Goal: Task Accomplishment & Management: Complete application form

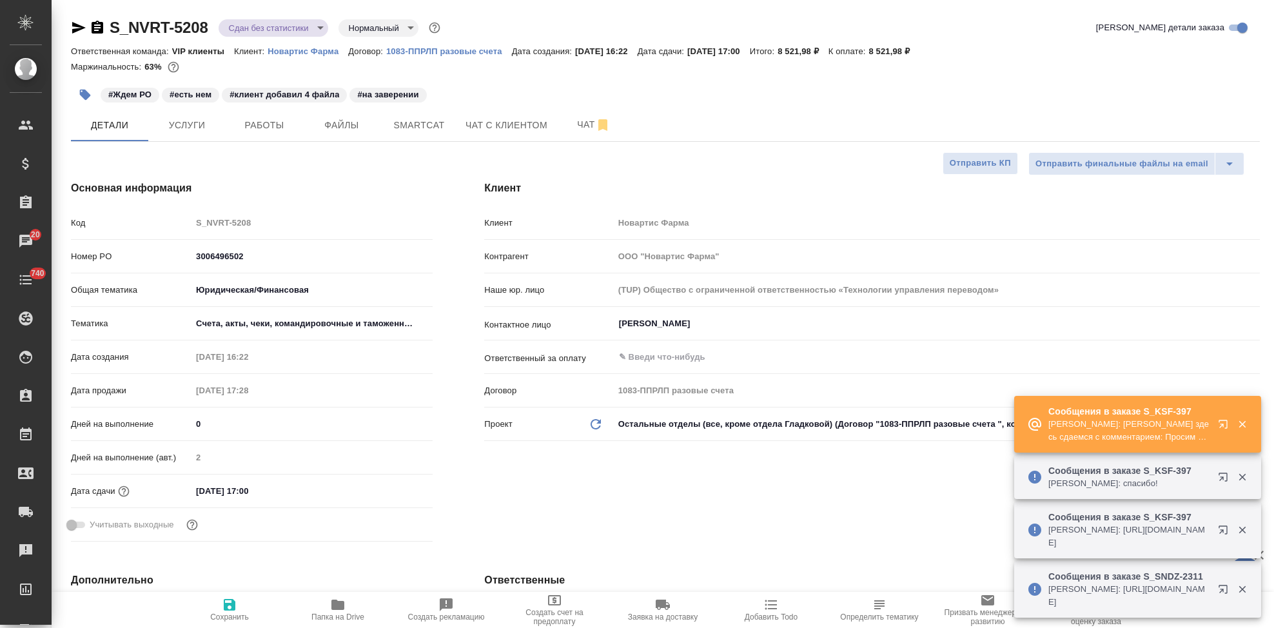
select select "RU"
click at [339, 608] on icon "button" at bounding box center [337, 605] width 13 height 10
click at [1220, 429] on icon "button" at bounding box center [1225, 426] width 15 height 15
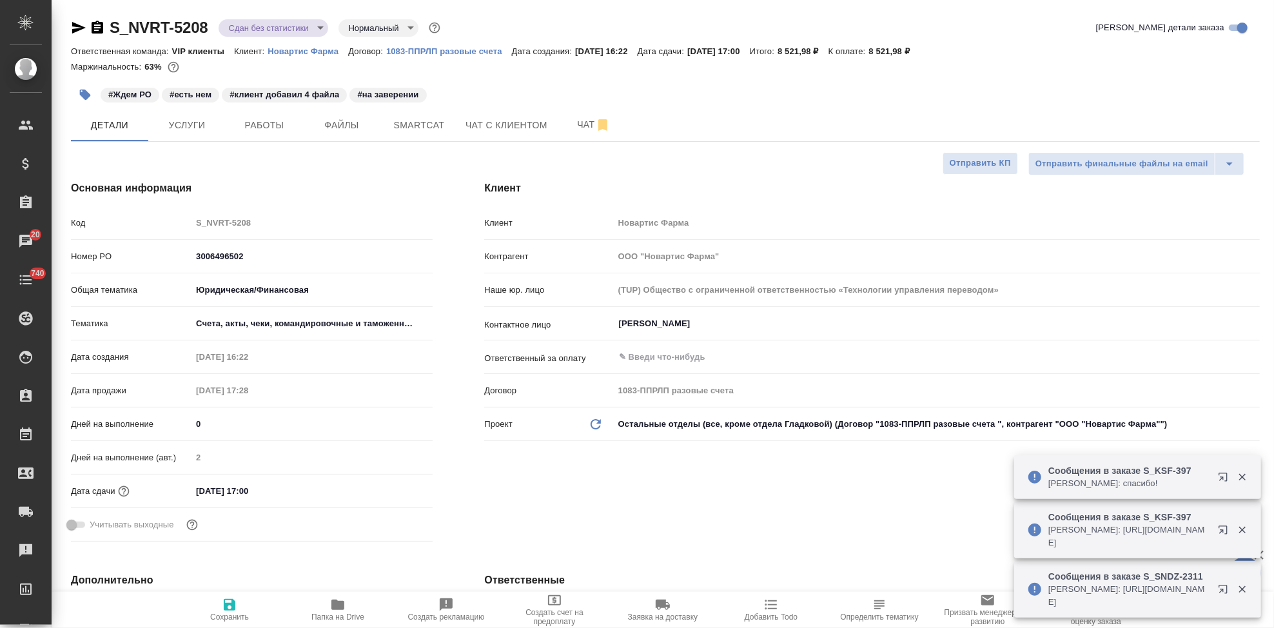
click at [178, 220] on div "Код S_NVRT-5208" at bounding box center [252, 222] width 362 height 23
click at [660, 605] on icon "button" at bounding box center [663, 605] width 14 height 10
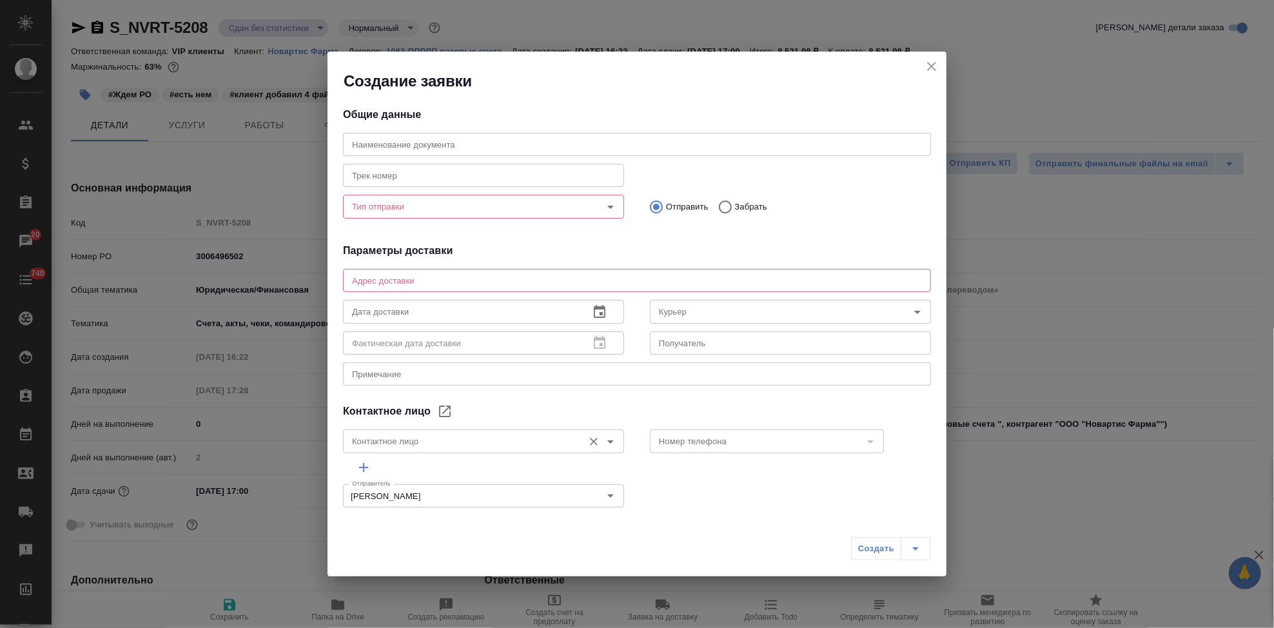
type input "Ермак Анна"
click at [463, 155] on input "text" at bounding box center [637, 144] width 588 height 23
paste input "S_NVRT-5208"
click at [413, 215] on div "Тип отправки" at bounding box center [483, 206] width 281 height 23
type input "S_NVRT-5208"
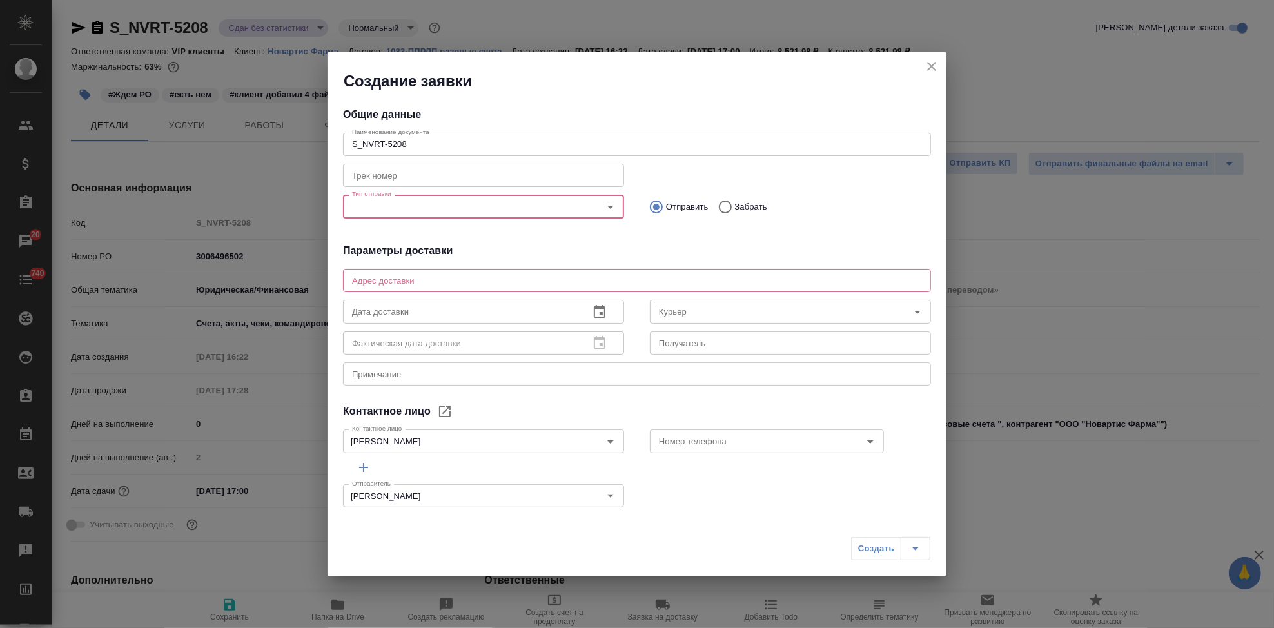
click at [401, 215] on div "Тип отправки" at bounding box center [483, 206] width 281 height 23
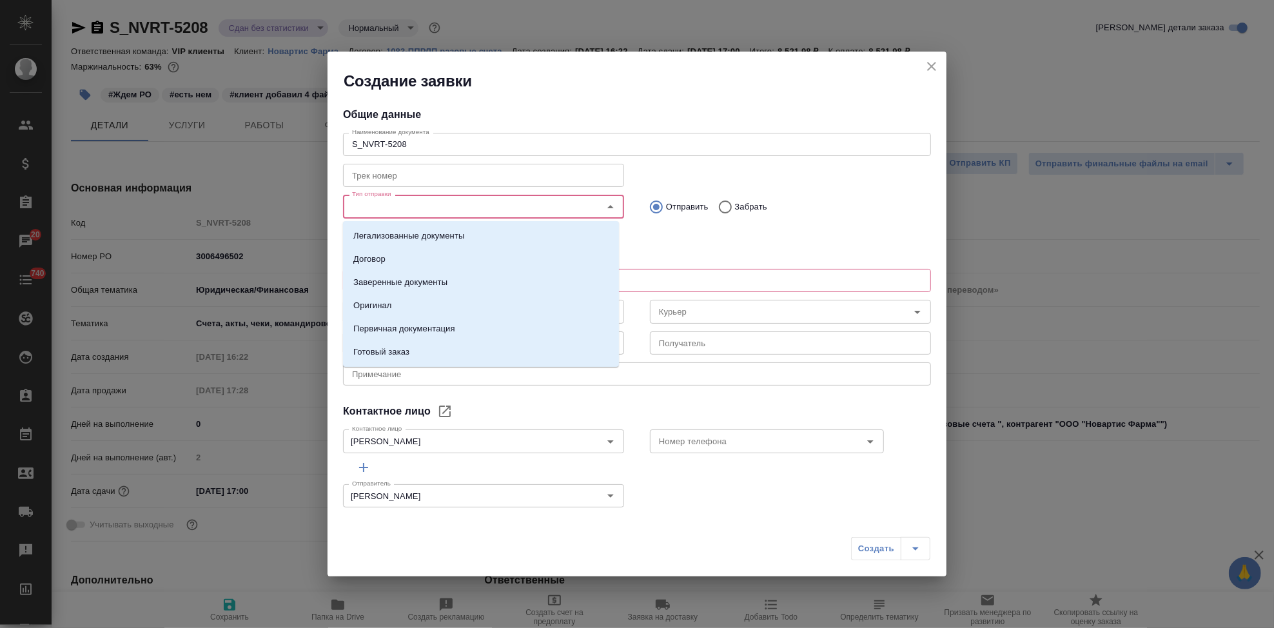
click at [398, 202] on input "Тип отправки" at bounding box center [462, 206] width 230 height 15
click at [409, 284] on p "Заверенные документы" at bounding box center [400, 282] width 94 height 13
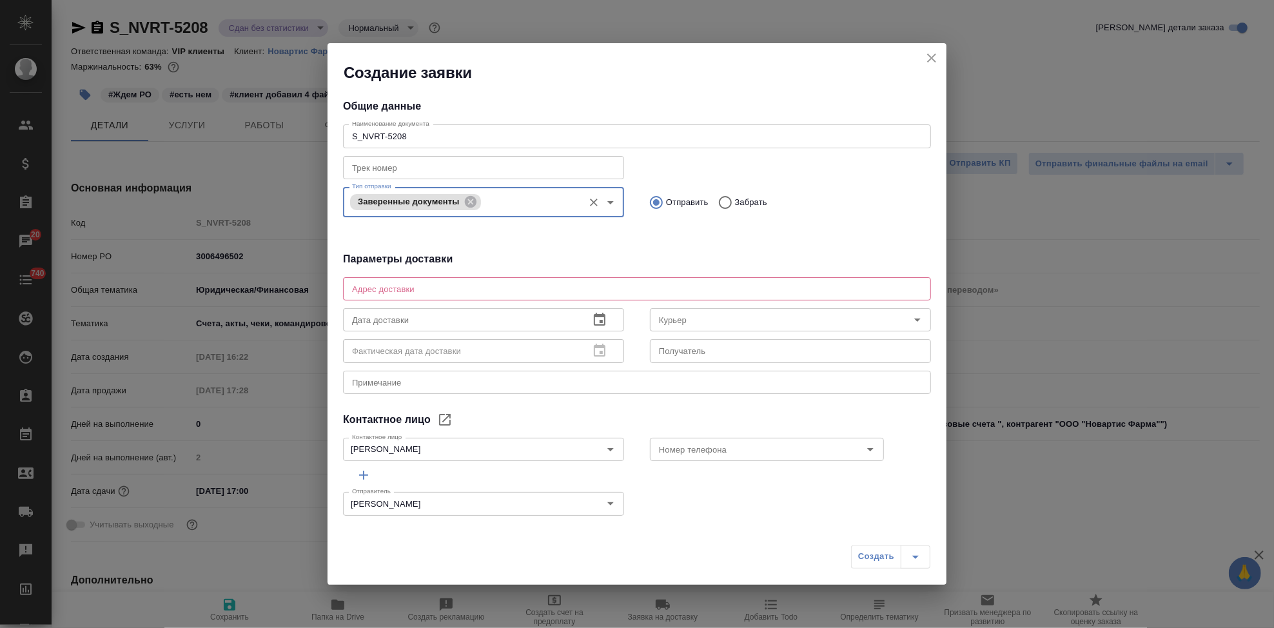
click at [409, 282] on div "x Адрес доставки" at bounding box center [637, 288] width 588 height 23
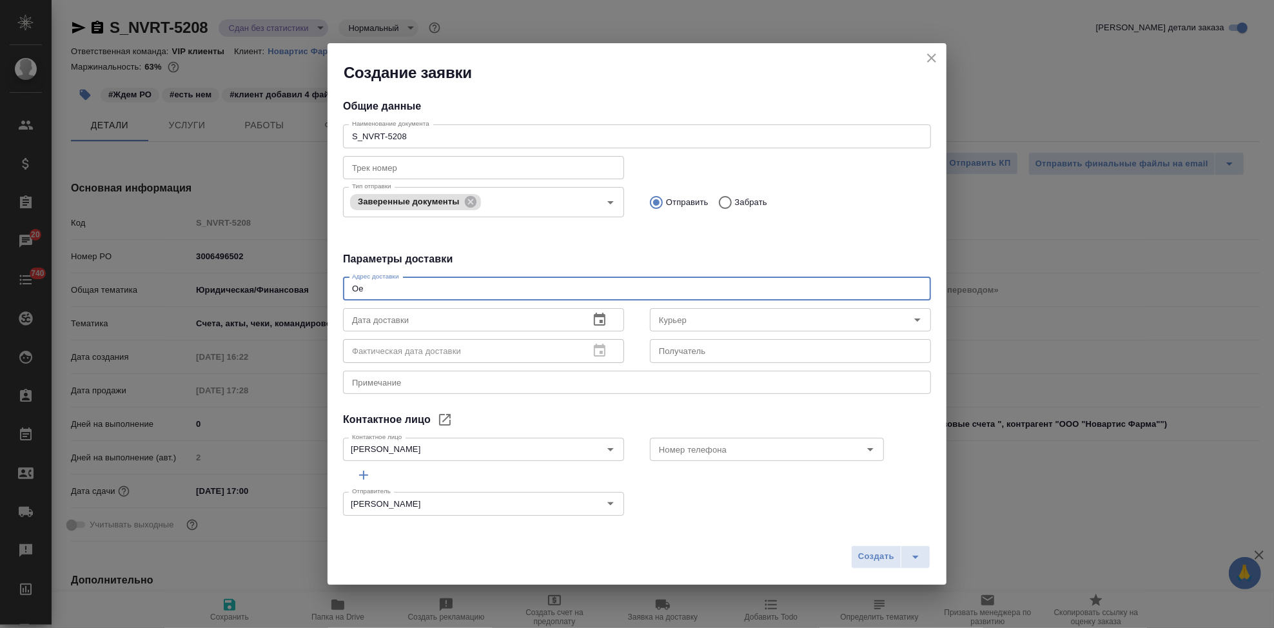
type textarea "О"
type textarea "Ленинградский проспект 70 почтовая комната новартис фарма"
click at [594, 317] on icon "button" at bounding box center [600, 319] width 12 height 13
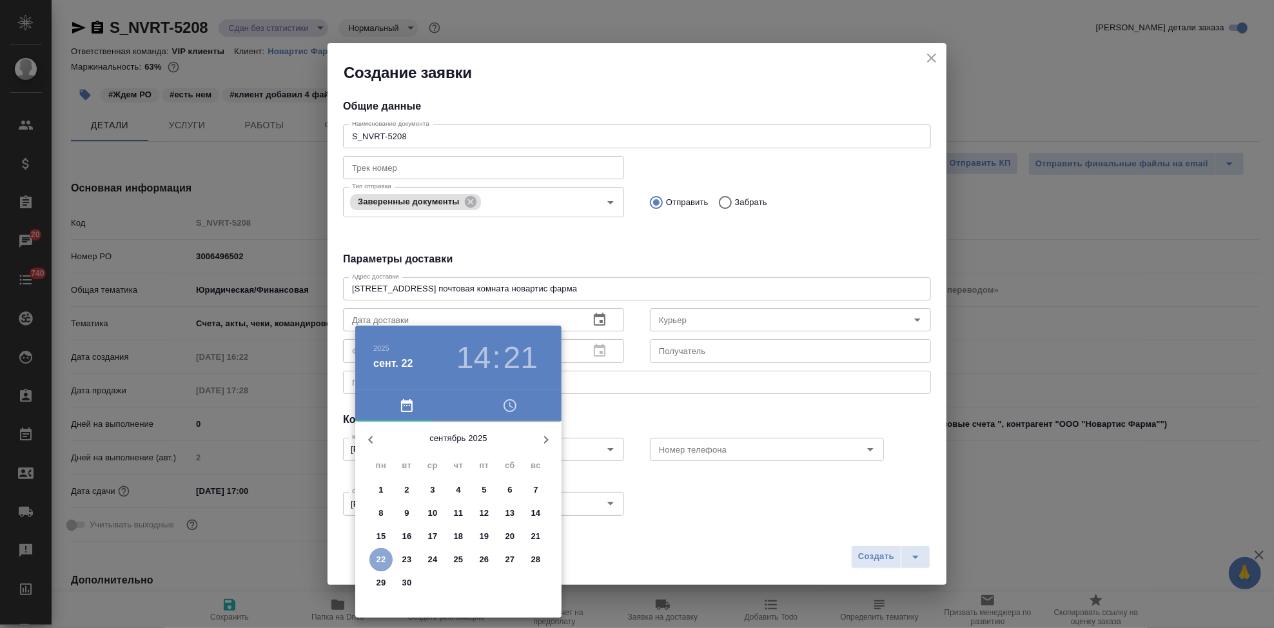
click at [381, 562] on p "22" at bounding box center [381, 559] width 10 height 13
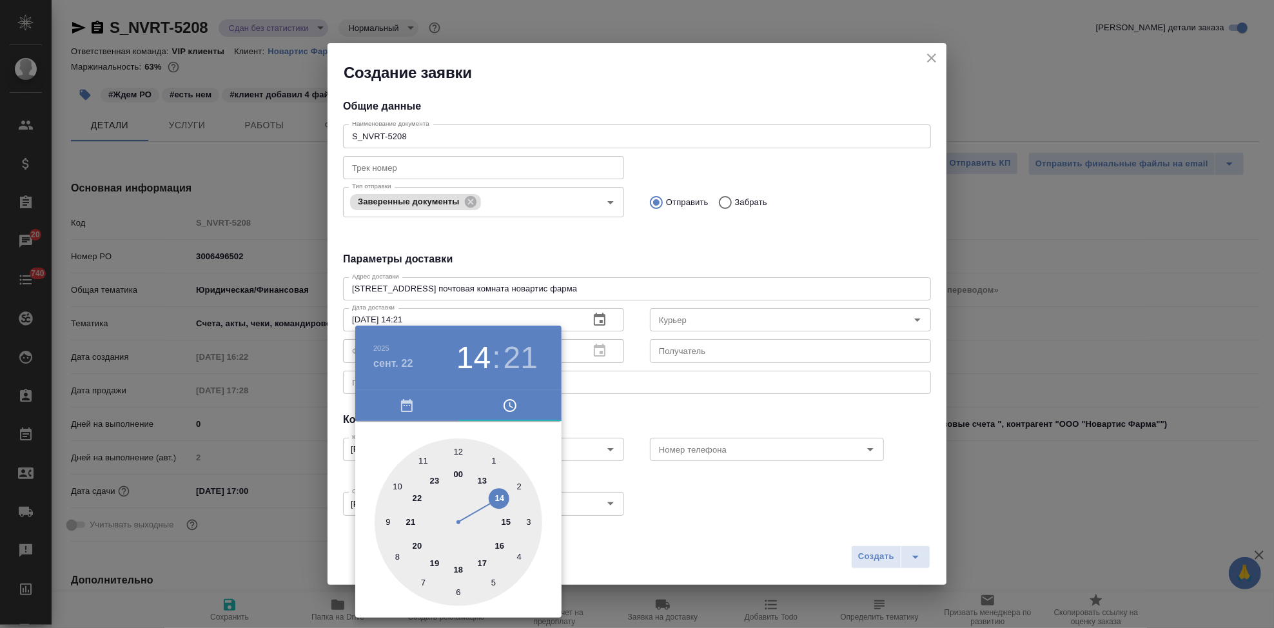
click at [477, 558] on div at bounding box center [459, 522] width 168 height 168
click at [459, 449] on div at bounding box center [459, 522] width 168 height 168
type input "22.09.2025 17:00"
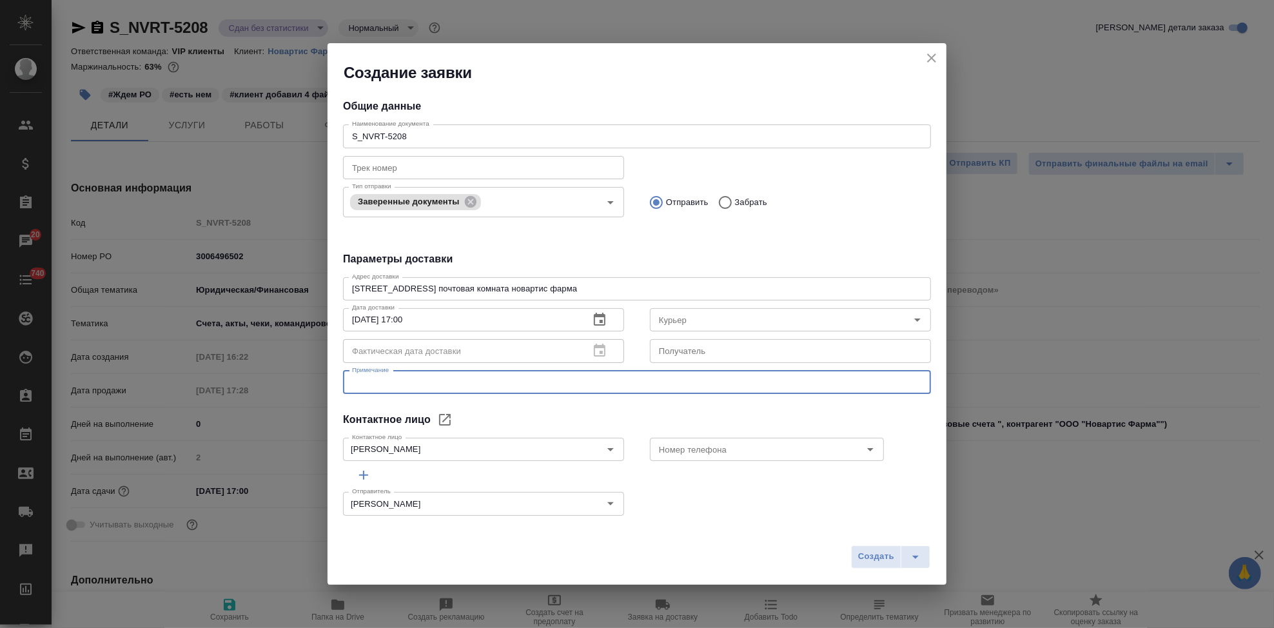
click at [438, 386] on textarea at bounding box center [637, 382] width 570 height 10
type textarea "забрать от сертифай и отвезти клиенту"
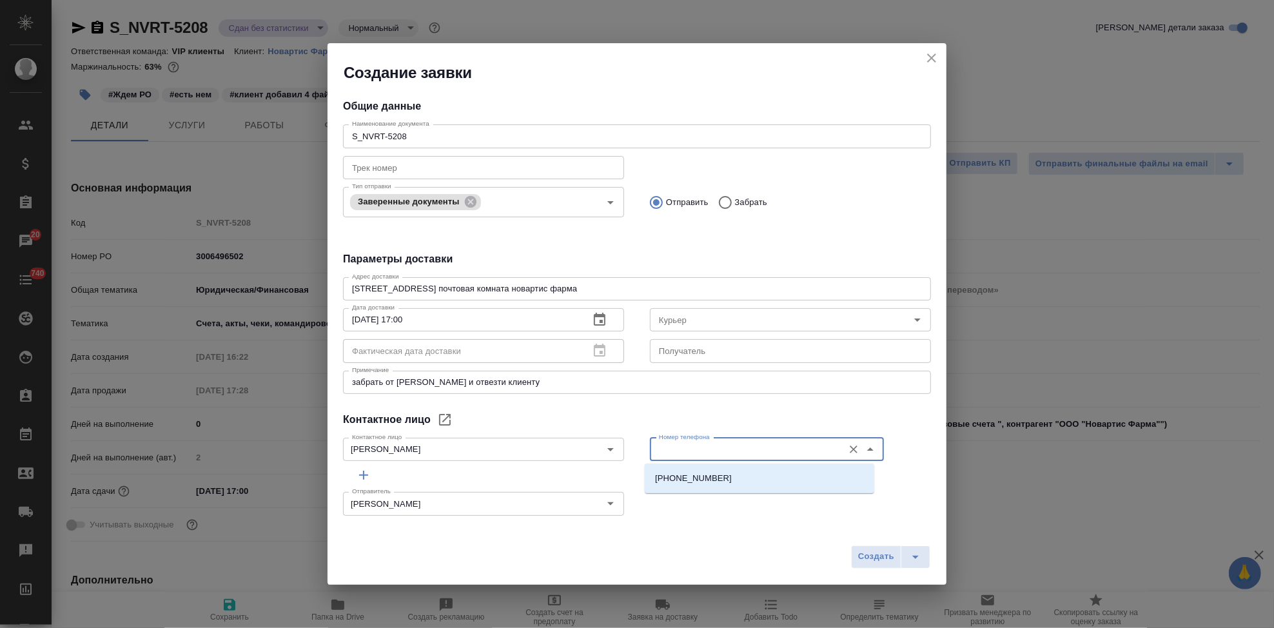
click at [708, 455] on input "Номер телефона" at bounding box center [745, 449] width 183 height 15
click at [696, 488] on li "+7 915 079 3922" at bounding box center [759, 478] width 229 height 23
type input "+7 915 079 3922"
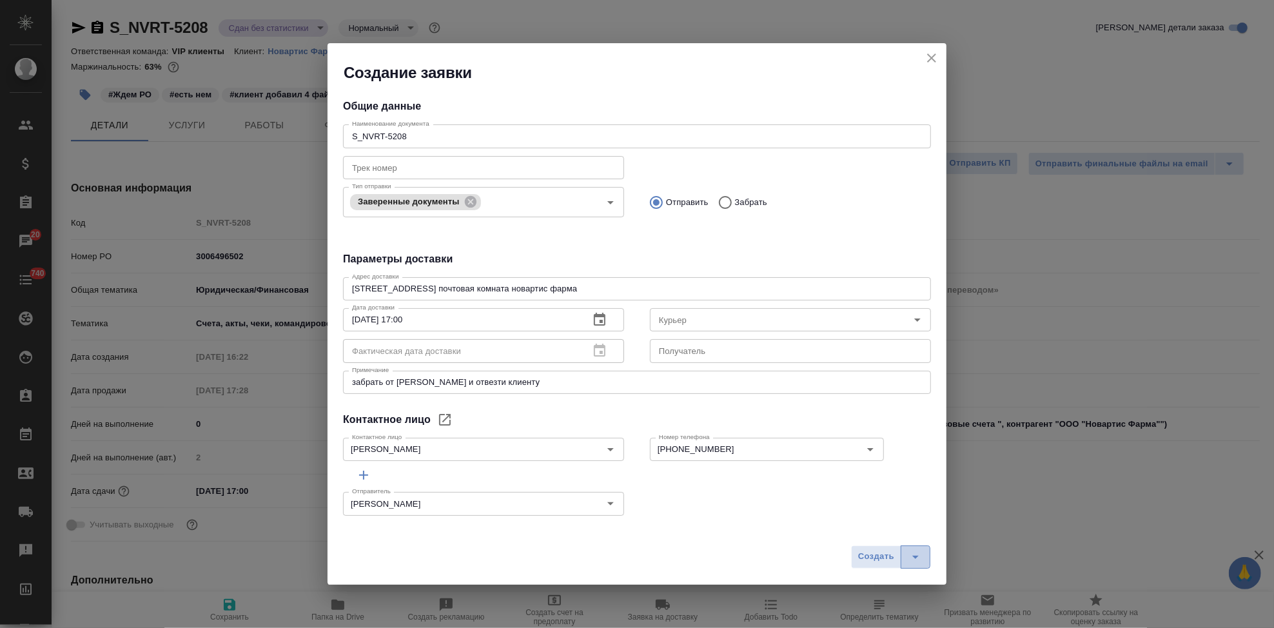
click at [908, 552] on icon "split button" at bounding box center [915, 556] width 15 height 15
click at [885, 525] on li "Создать и скачать" at bounding box center [892, 529] width 93 height 21
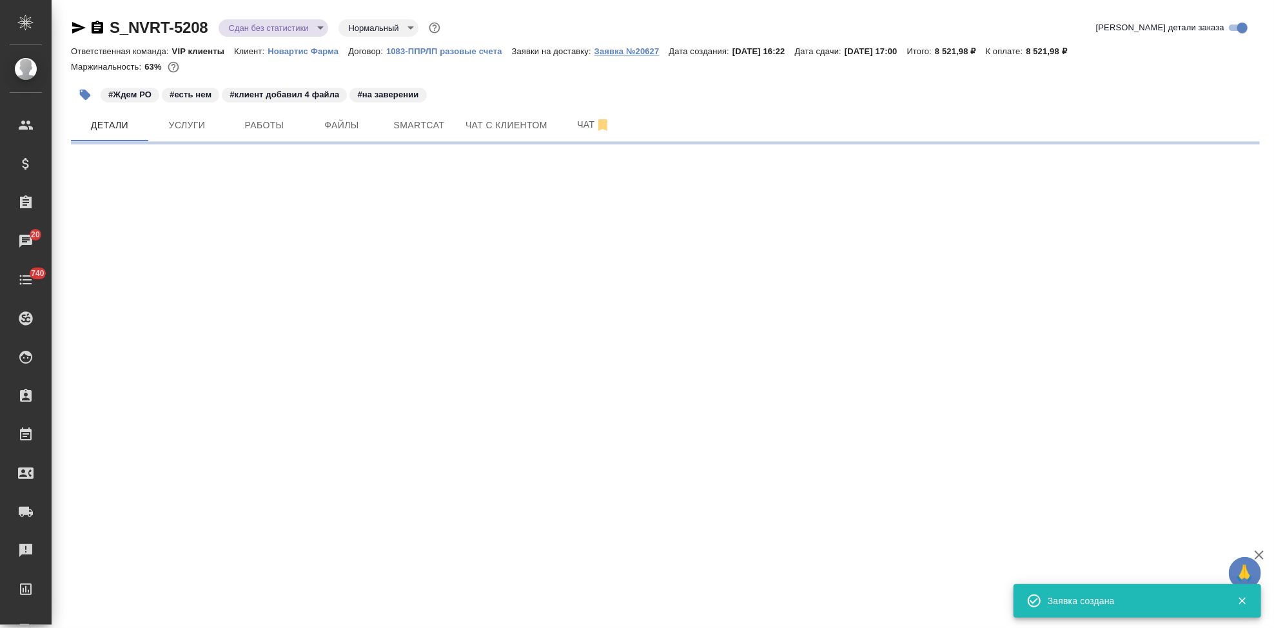
select select "RU"
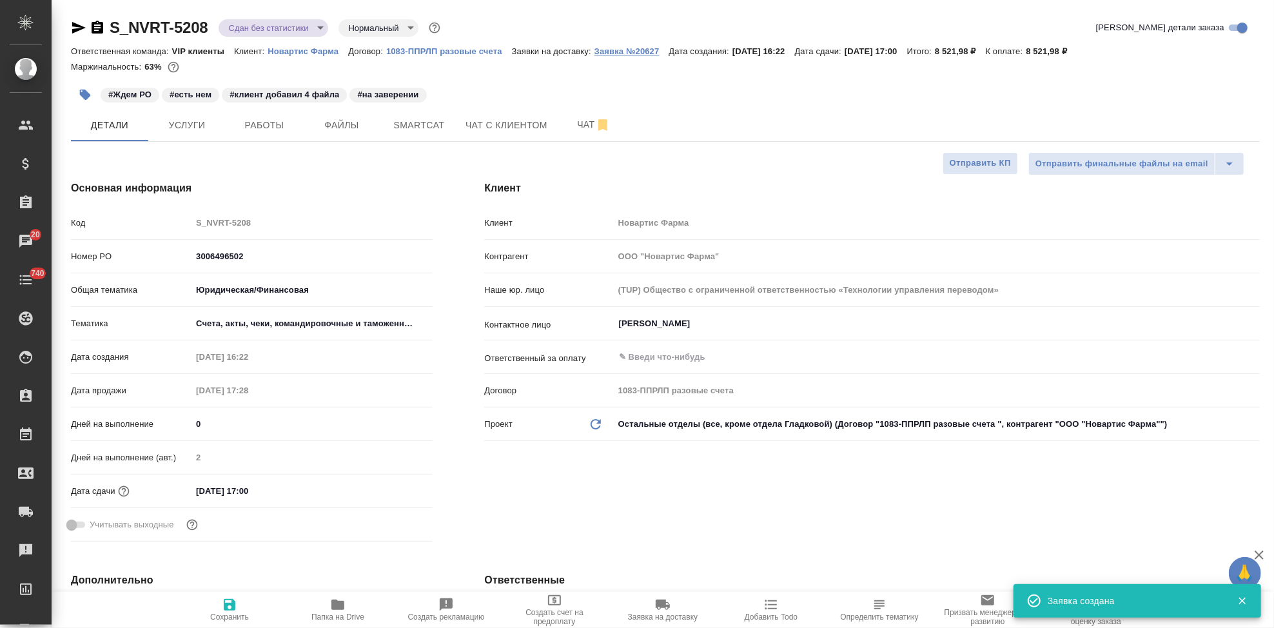
click at [645, 55] on p "Заявка №20627" at bounding box center [631, 51] width 75 height 10
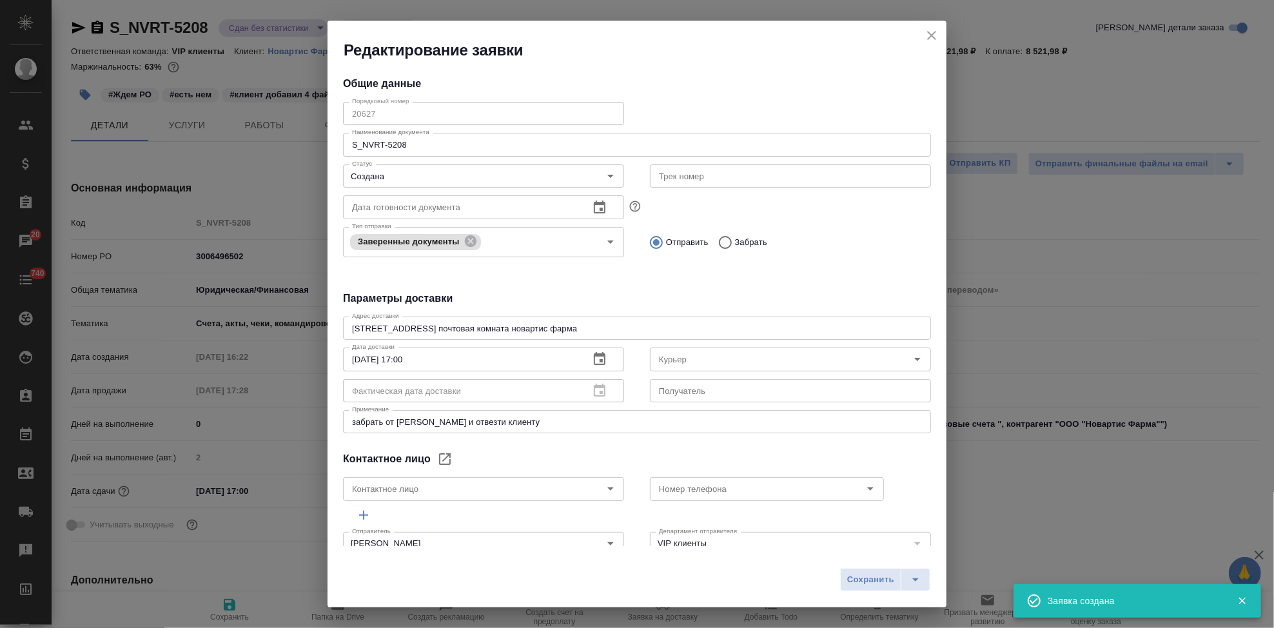
type textarea "x"
type input "Ермак Анна"
type input "+7 915 079 3922"
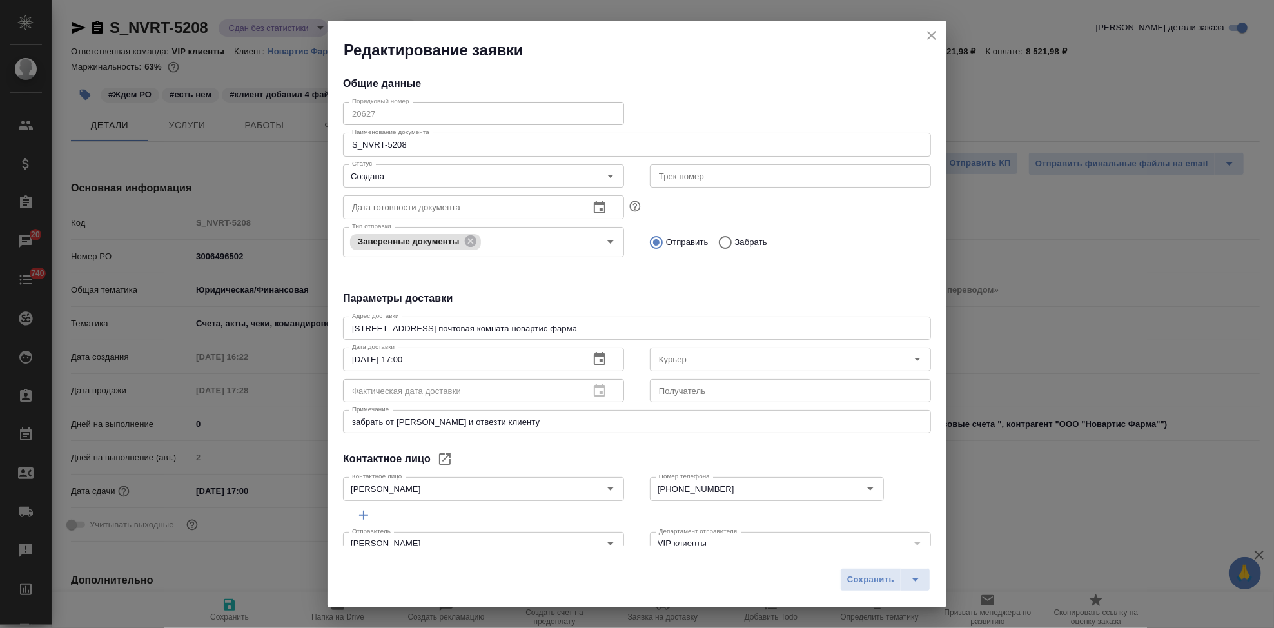
type textarea "x"
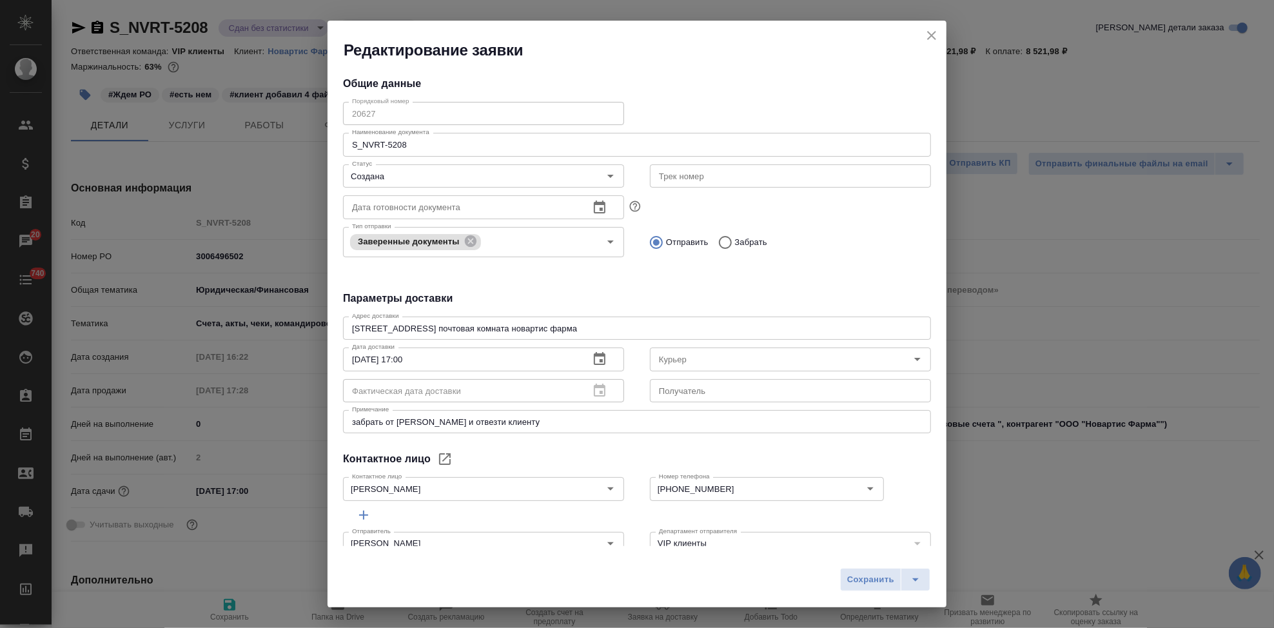
type textarea "x"
click at [929, 32] on icon "close" at bounding box center [931, 35] width 15 height 15
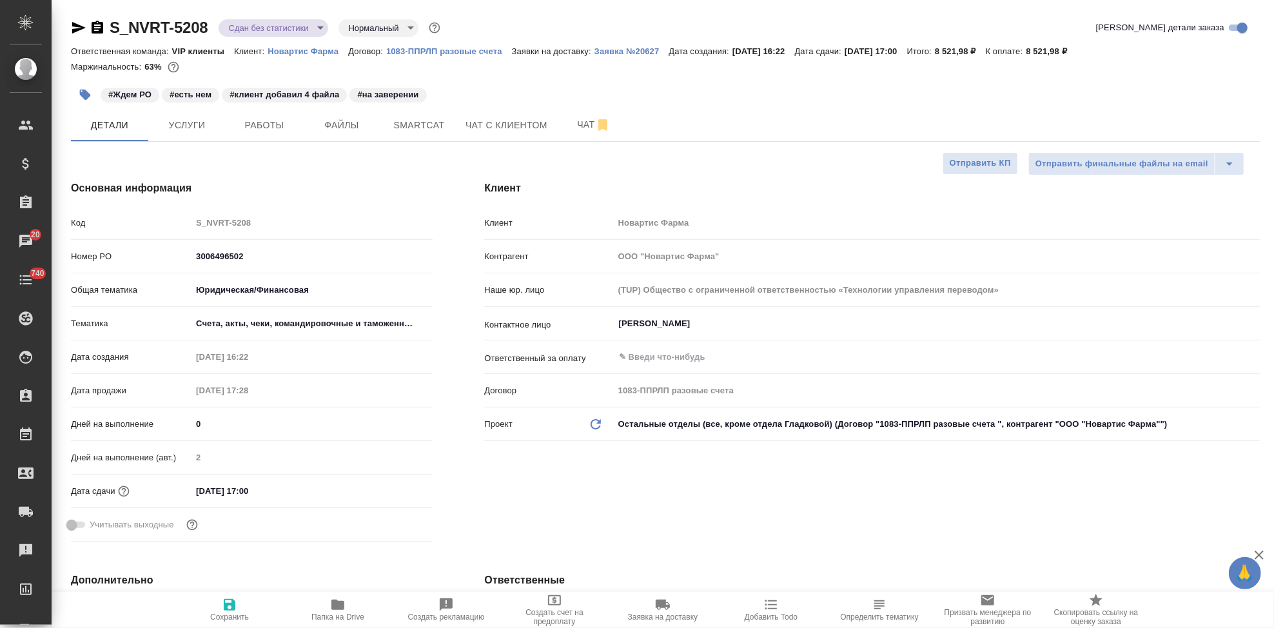
click at [333, 605] on icon "button" at bounding box center [337, 605] width 13 height 10
type textarea "x"
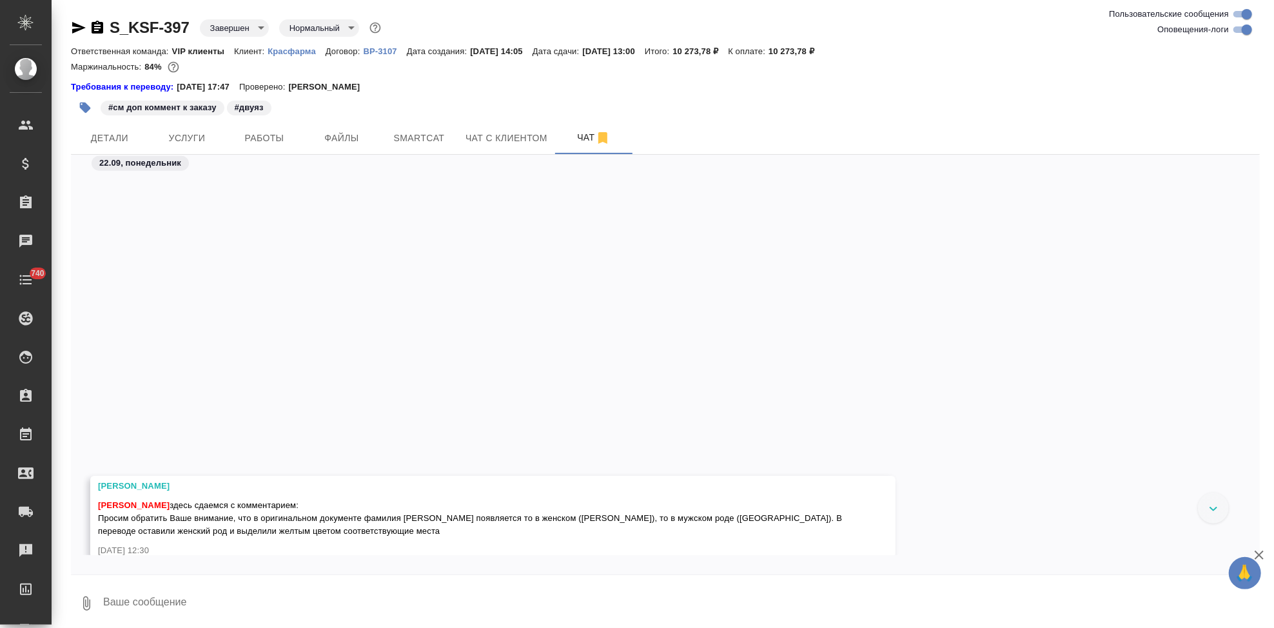
scroll to position [27141, 0]
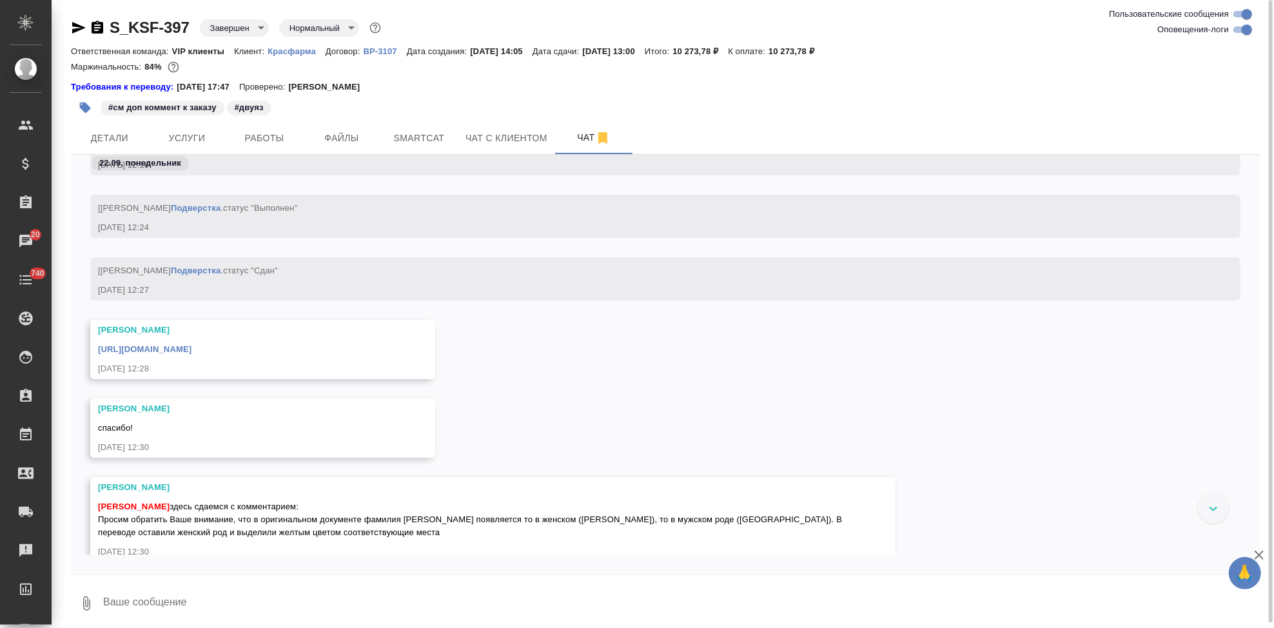
click at [278, 591] on textarea at bounding box center [681, 603] width 1158 height 44
type textarea "сдаю"
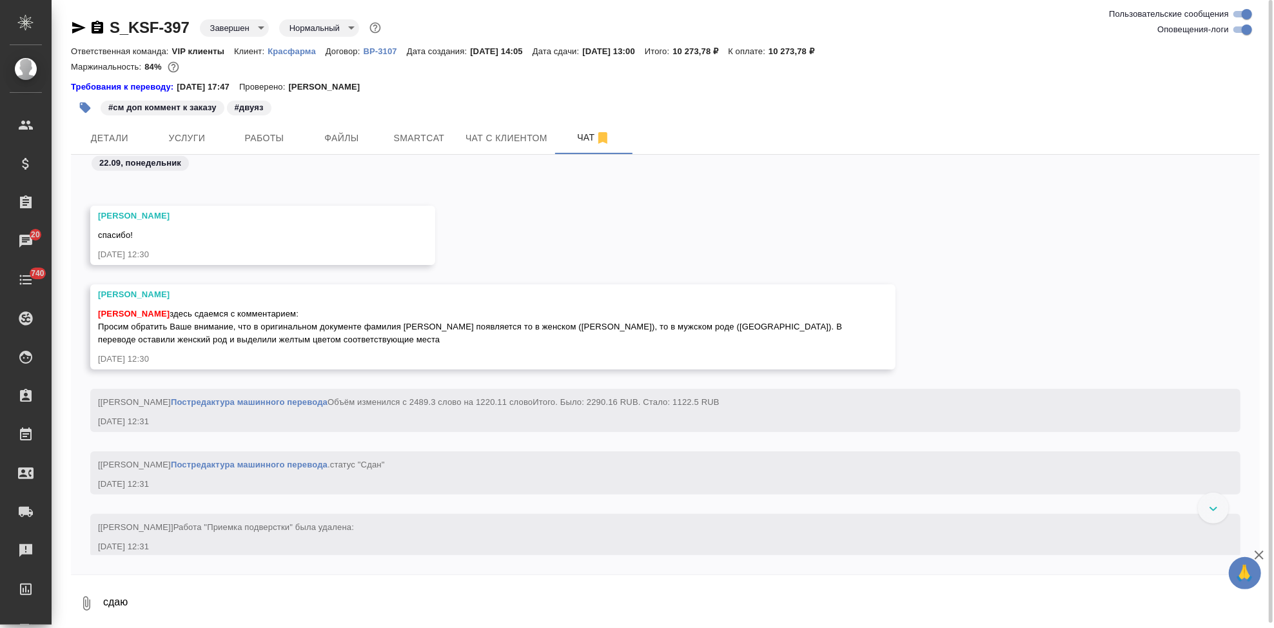
scroll to position [27260, 0]
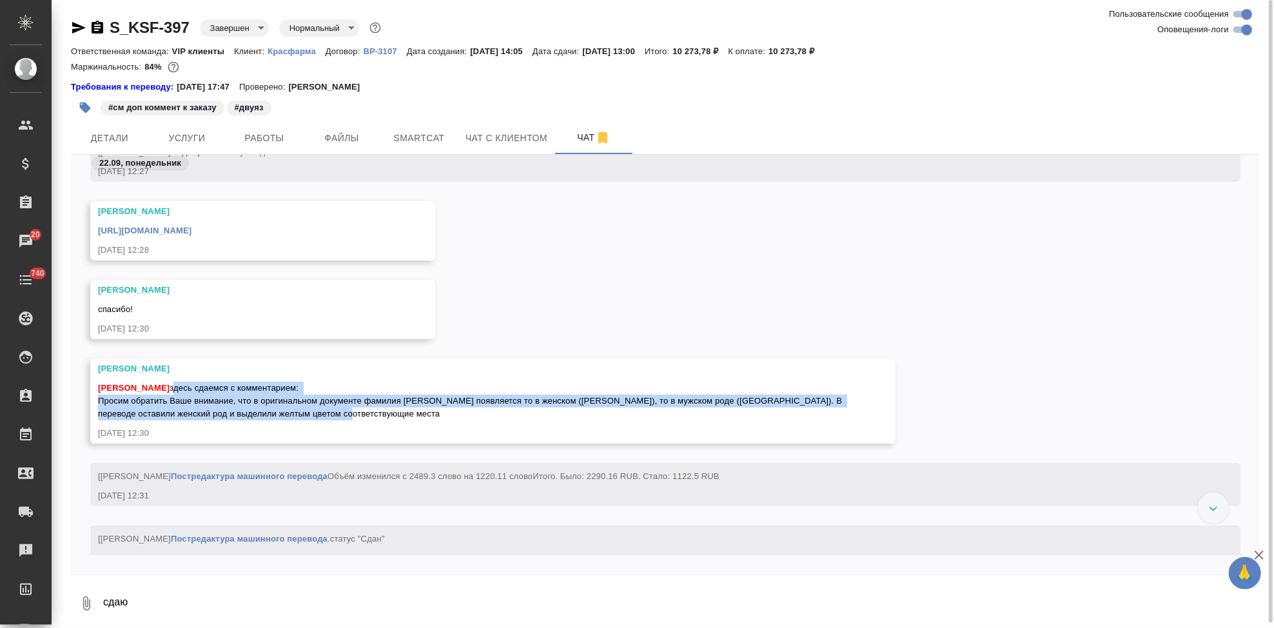
drag, startPoint x: 332, startPoint y: 418, endPoint x: 169, endPoint y: 387, distance: 165.9
click at [169, 387] on div "Кабаргина Анна здесь сдаемся с комментарием: Просим обратить Ваше внимание, что…" at bounding box center [474, 399] width 752 height 42
copy span "здесь сдаемся с комментарием: Просим обратить Ваше внимание, что в оригинальном…"
click at [191, 226] on link "https://drive.awatera.com/apps/files/files/10414241?dir=/Shares/%D0%9A%D1%80%D0…" at bounding box center [144, 231] width 93 height 10
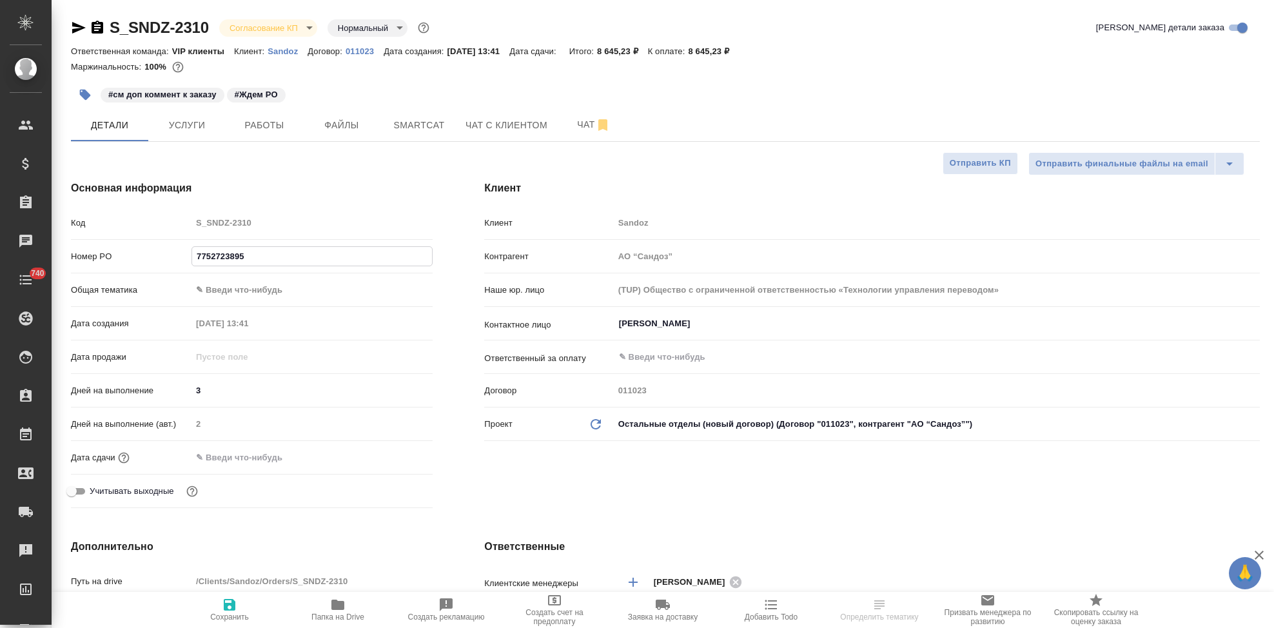
select select "RU"
type input "7752723895"
click at [227, 604] on icon "button" at bounding box center [230, 605] width 12 height 12
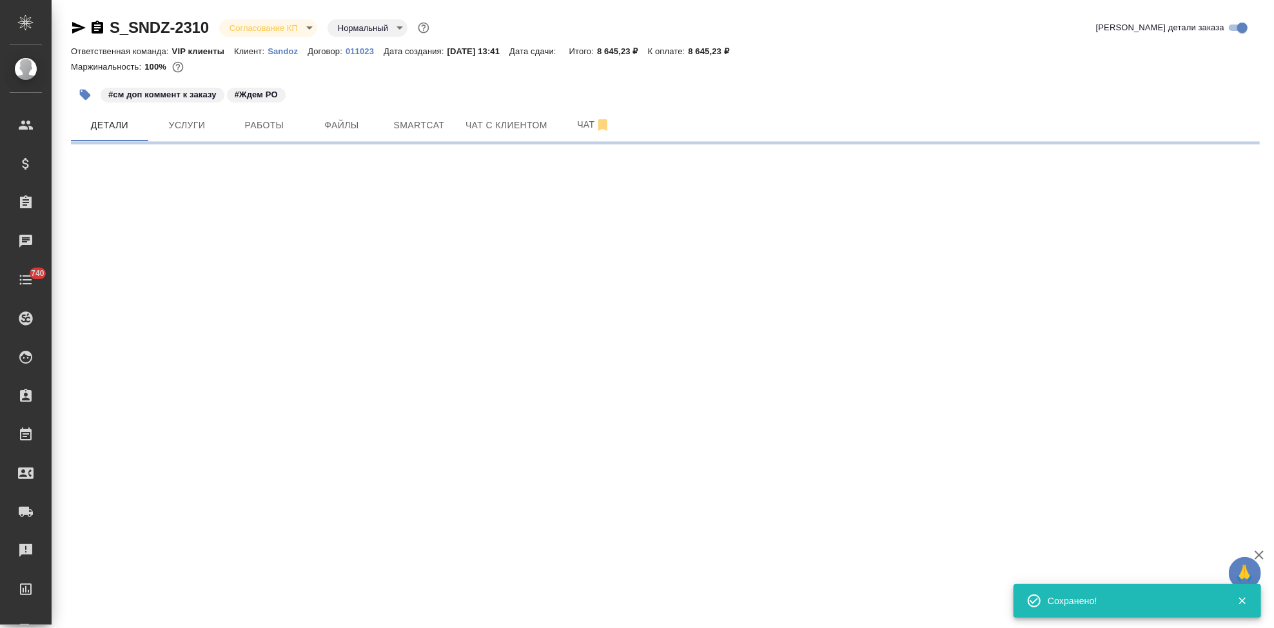
select select "RU"
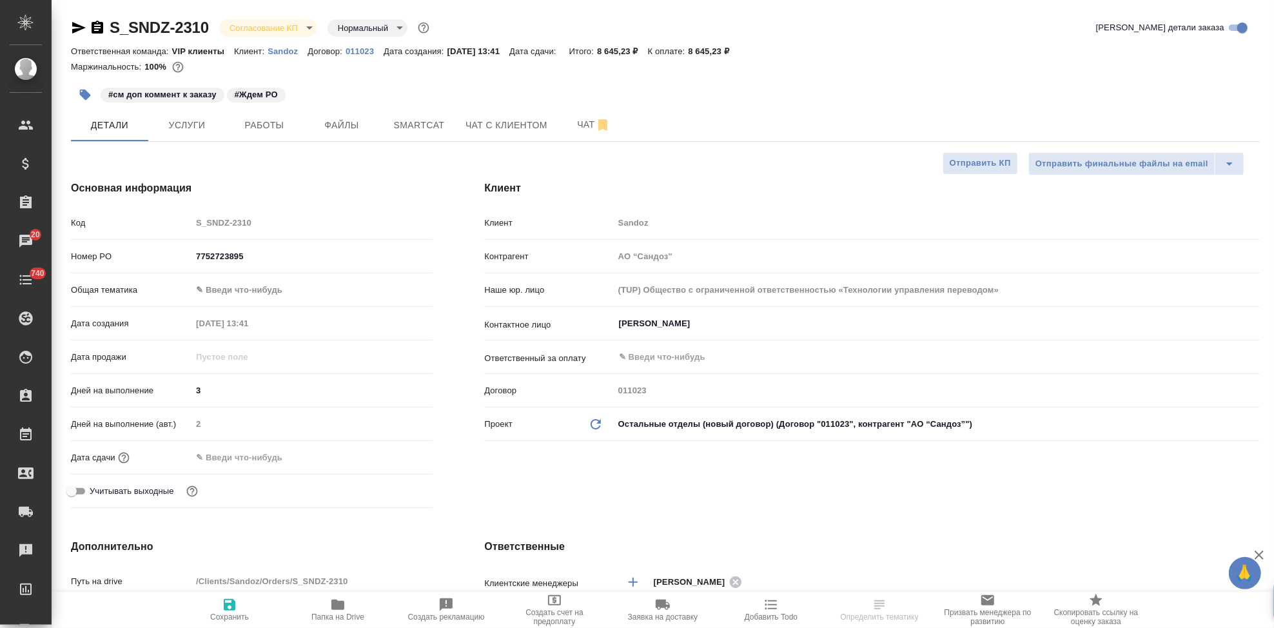
click at [302, 30] on body "🙏 .cls-1 fill:#fff; AWATERA Kabargina Anna Клиенты Спецификации Заказы 20 Чаты …" at bounding box center [637, 314] width 1274 height 628
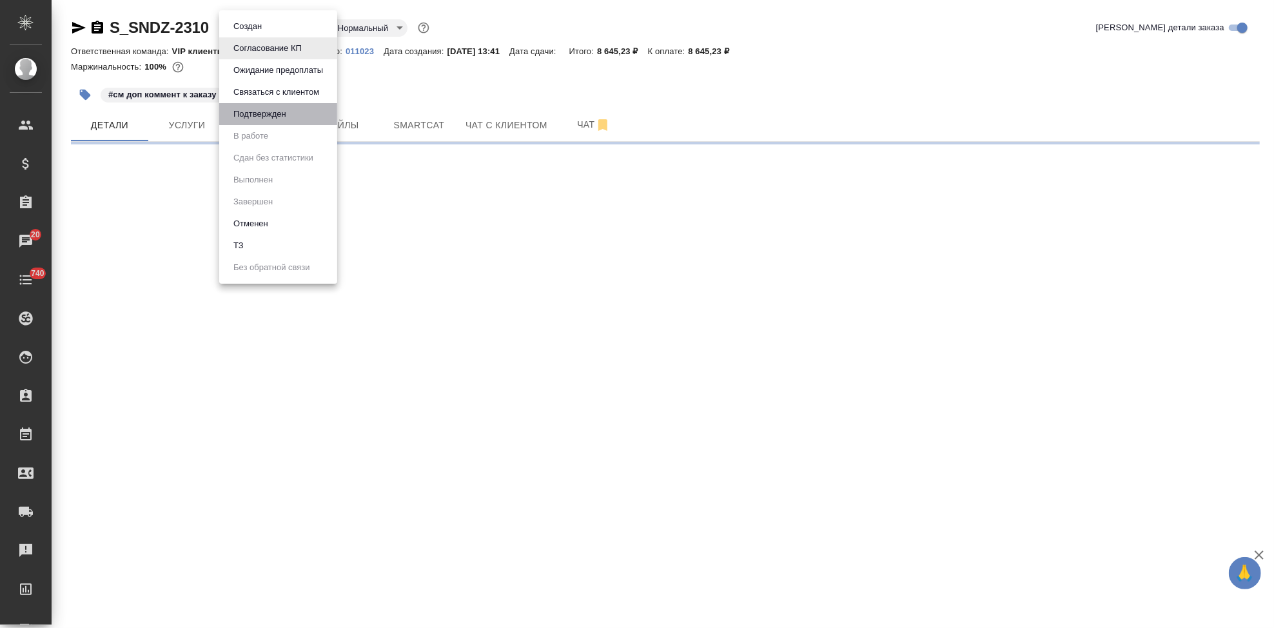
click at [288, 111] on button "Подтвержден" at bounding box center [259, 114] width 61 height 14
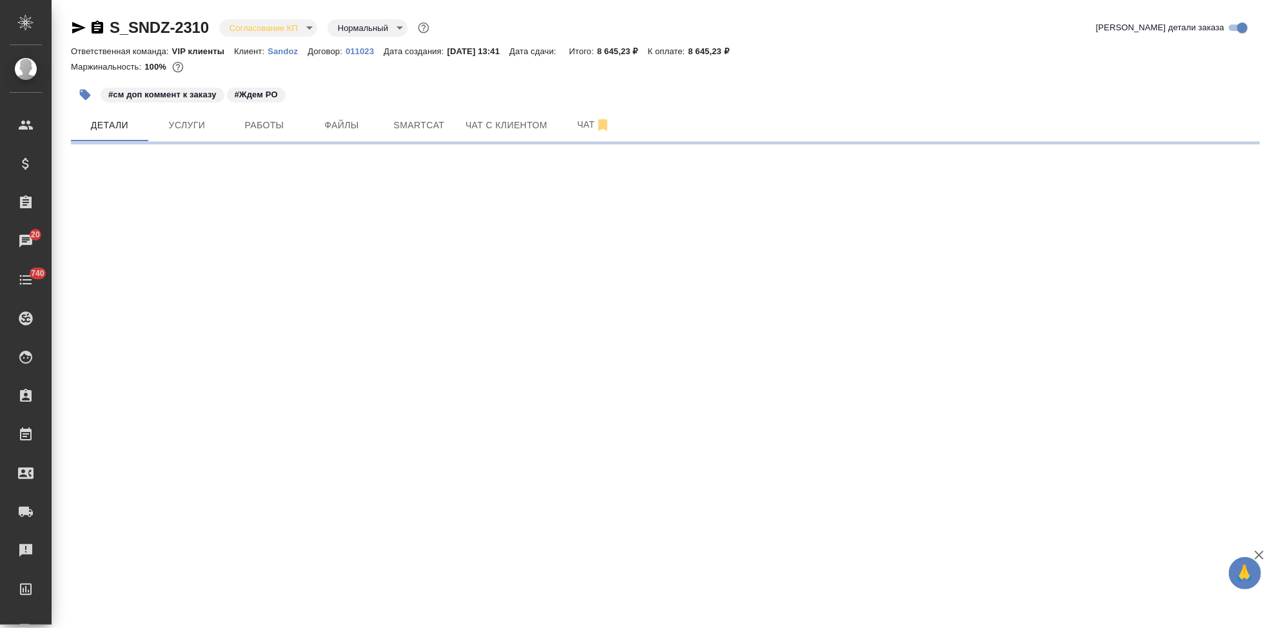
select select "RU"
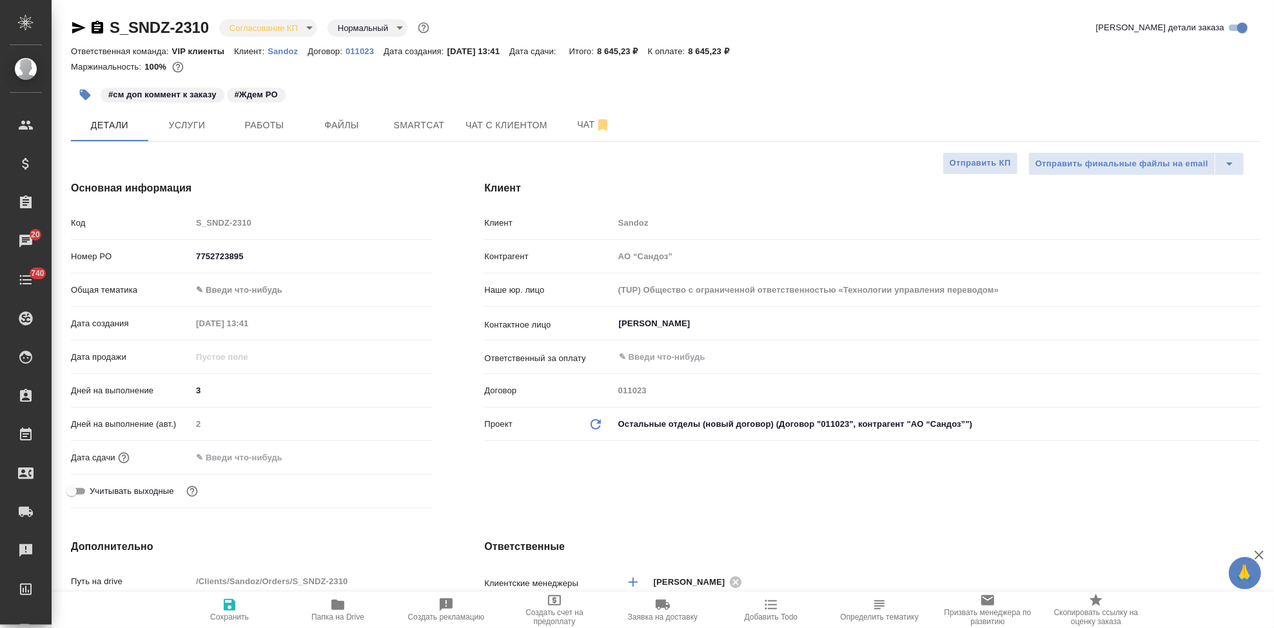
type textarea "x"
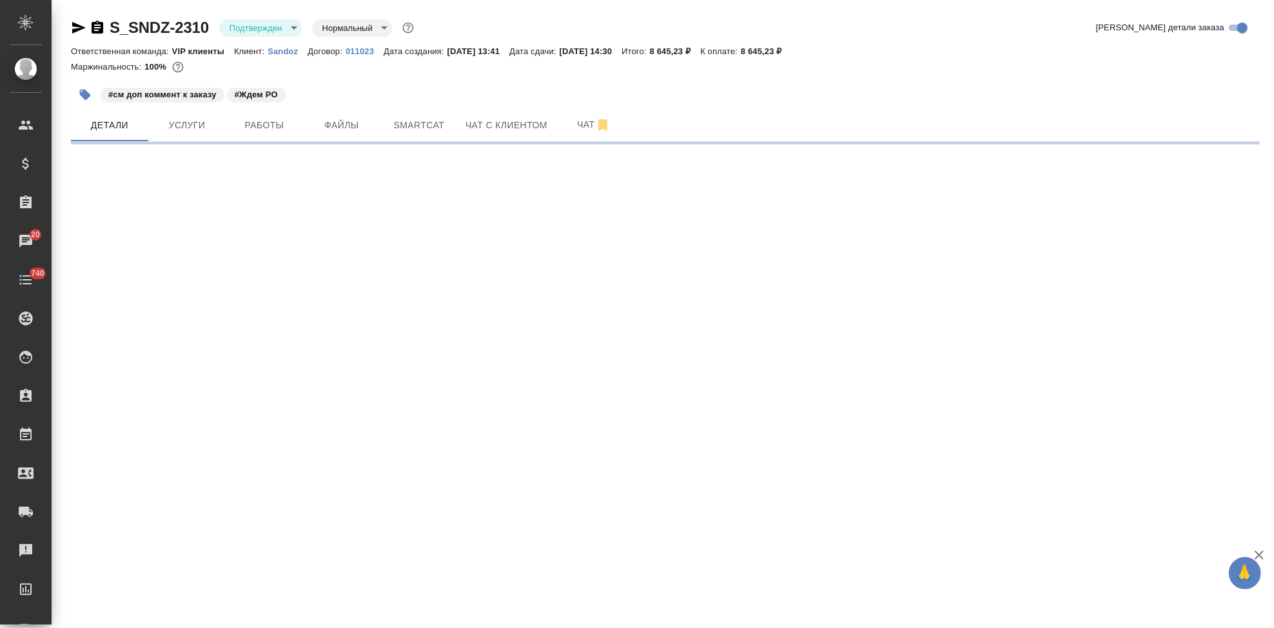
select select "RU"
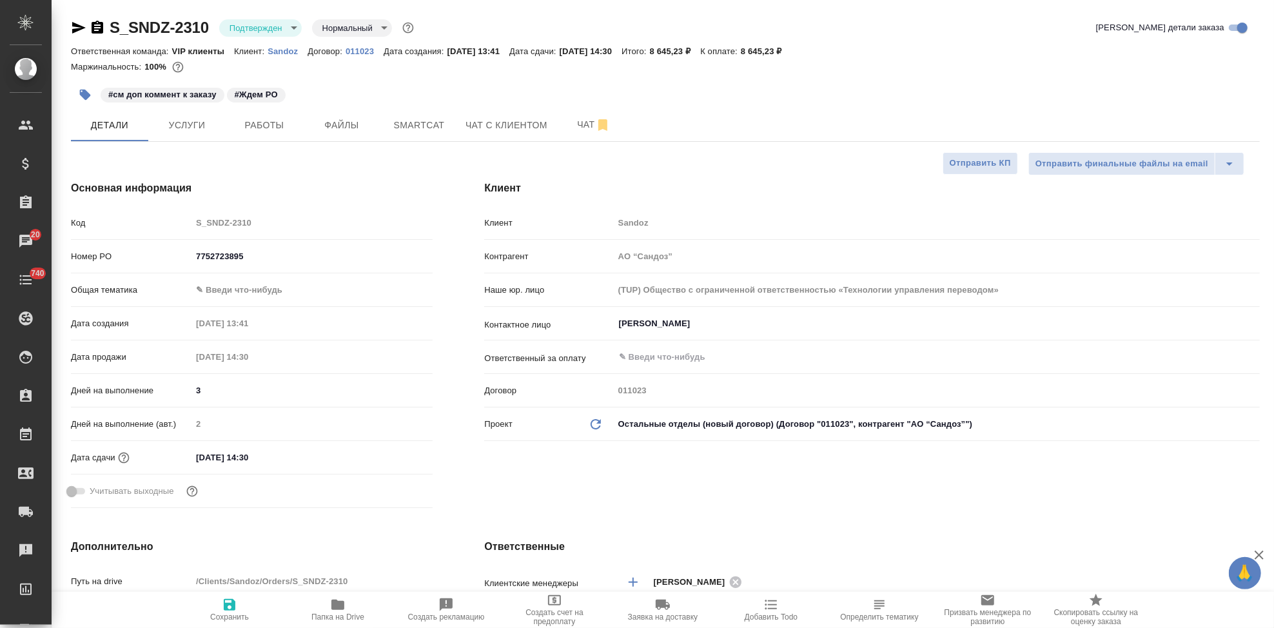
type textarea "x"
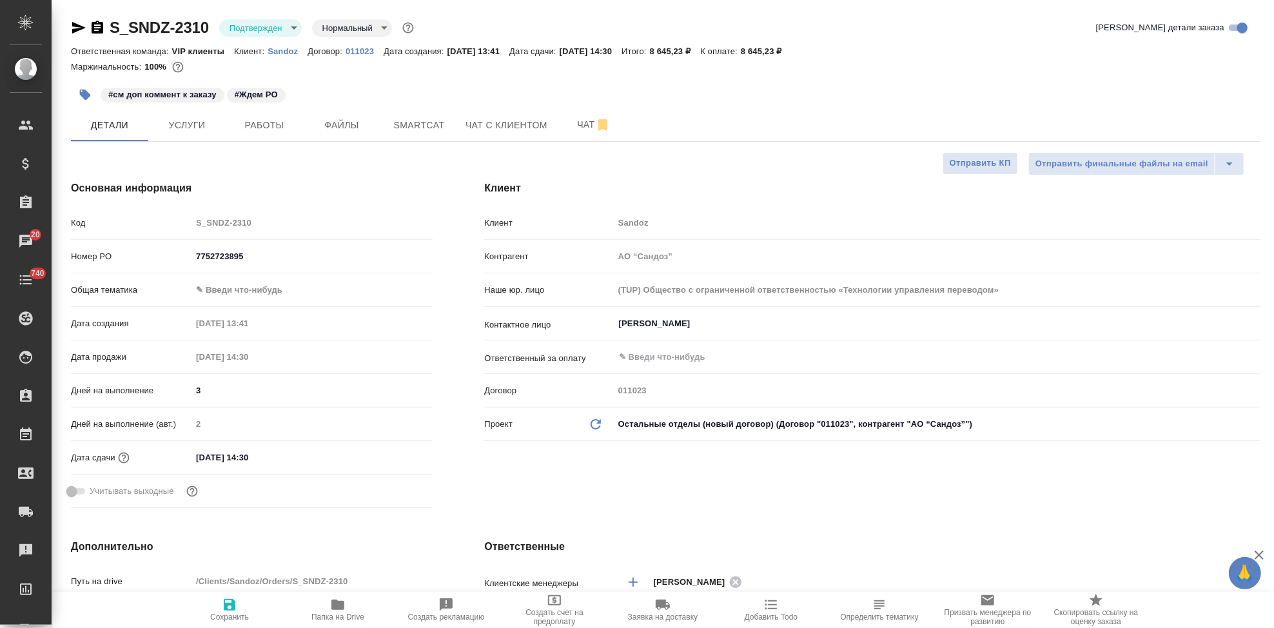
type textarea "x"
click at [273, 461] on input "24.09.2025 14:30" at bounding box center [248, 457] width 113 height 19
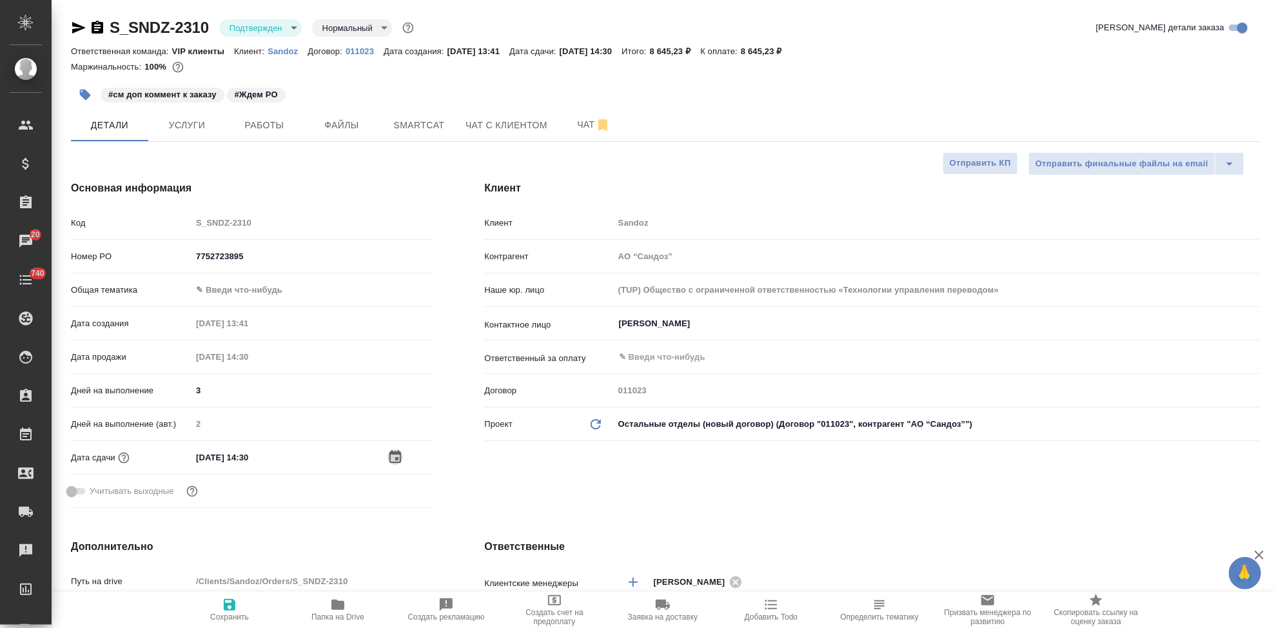
click at [391, 454] on icon "button" at bounding box center [394, 456] width 15 height 15
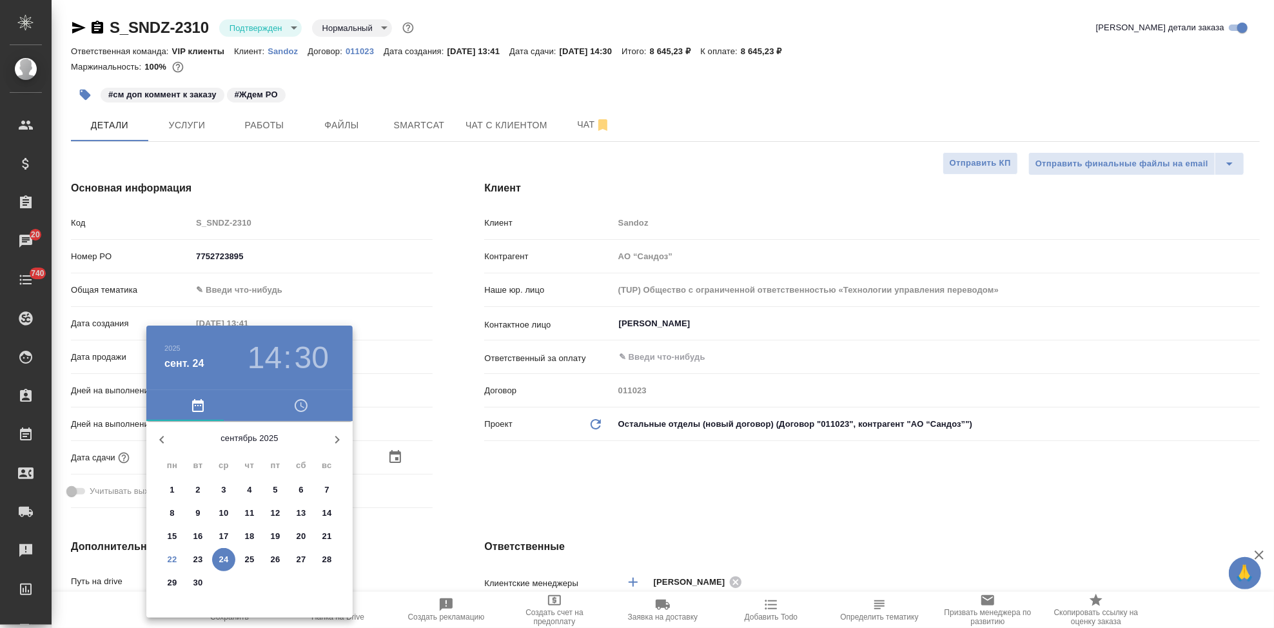
click at [220, 556] on p "24" at bounding box center [224, 559] width 10 height 13
type textarea "x"
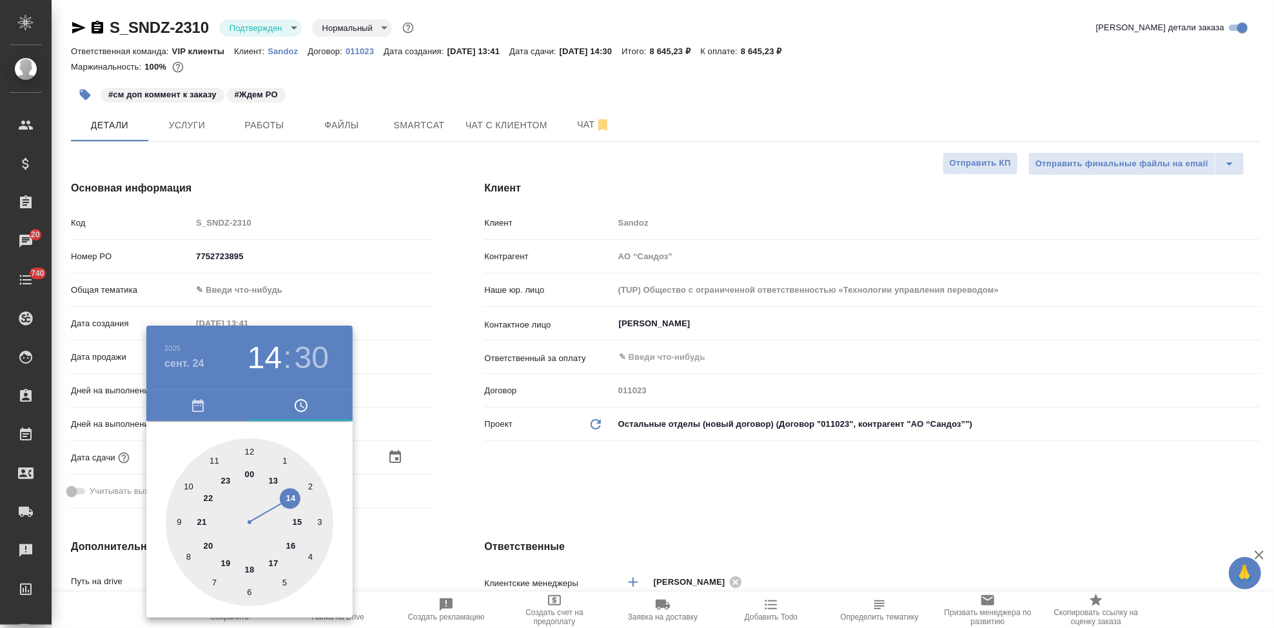
click at [297, 522] on div at bounding box center [250, 522] width 168 height 168
type input "24.09.2025 15:30"
type textarea "x"
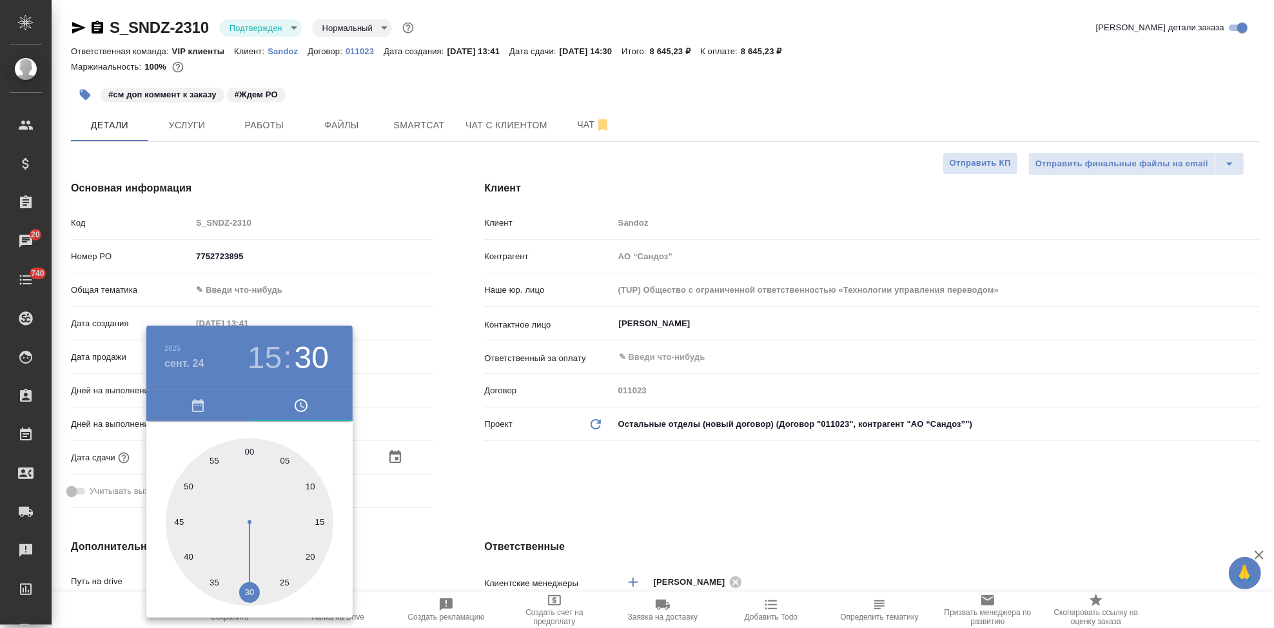
click at [253, 452] on div at bounding box center [250, 522] width 168 height 168
type input "24.09.2025 15:01"
type textarea "x"
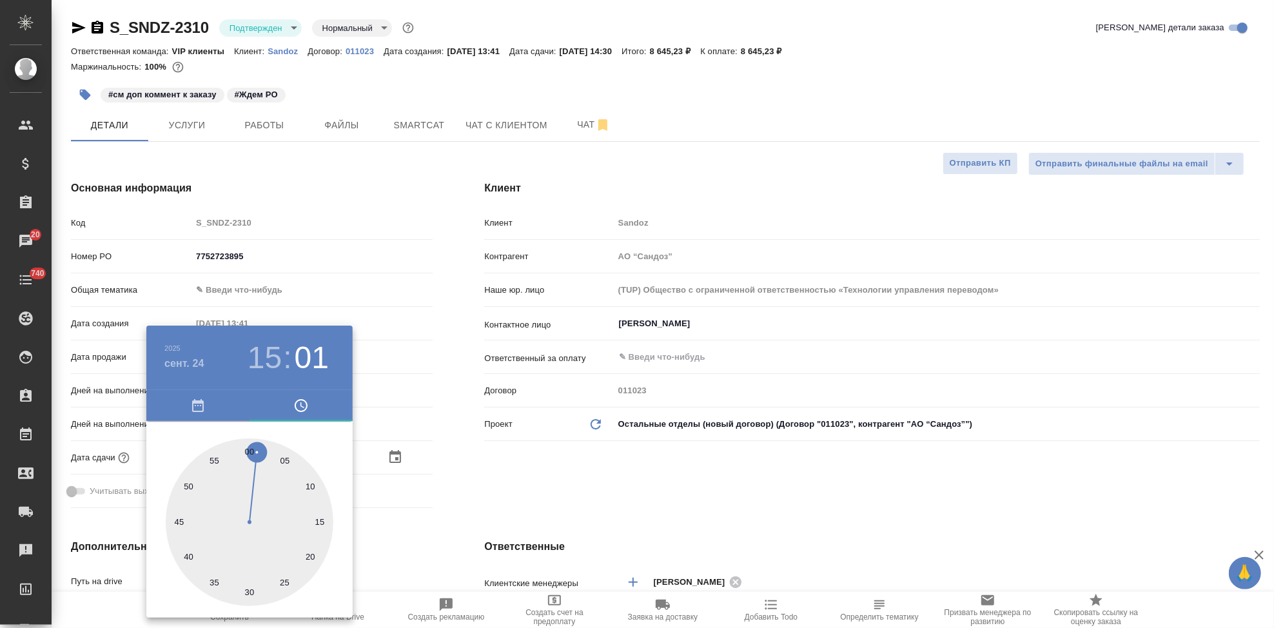
click at [246, 449] on div at bounding box center [250, 522] width 168 height 168
type input "24.09.2025 15:00"
type textarea "x"
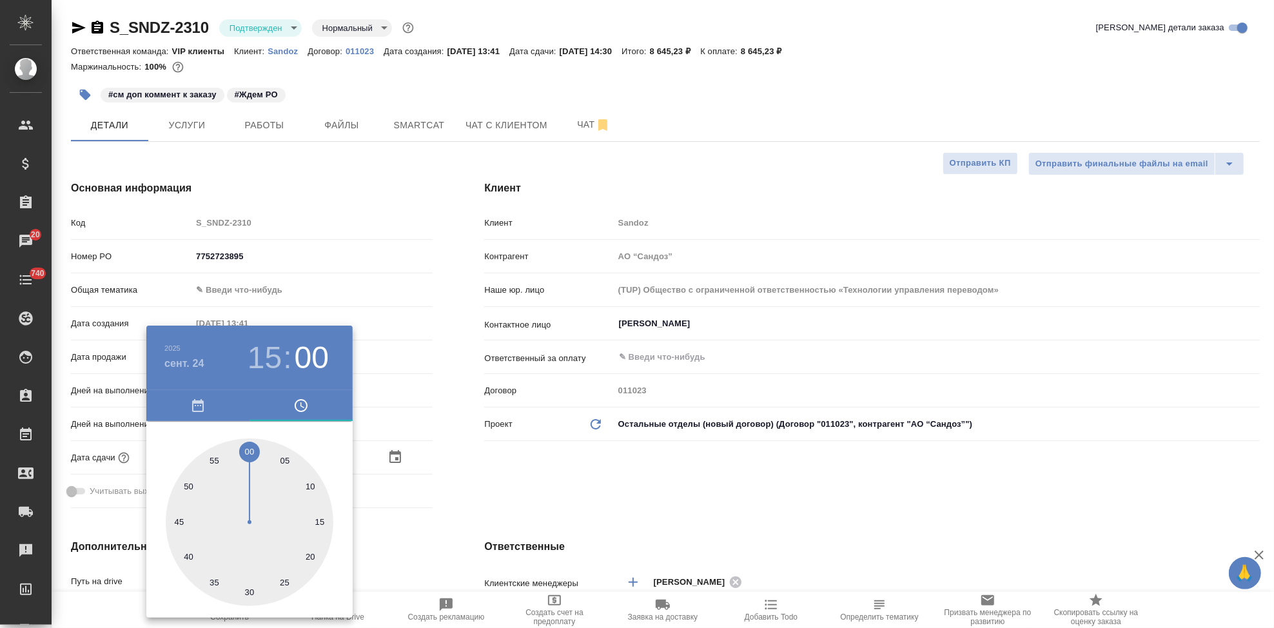
type textarea "x"
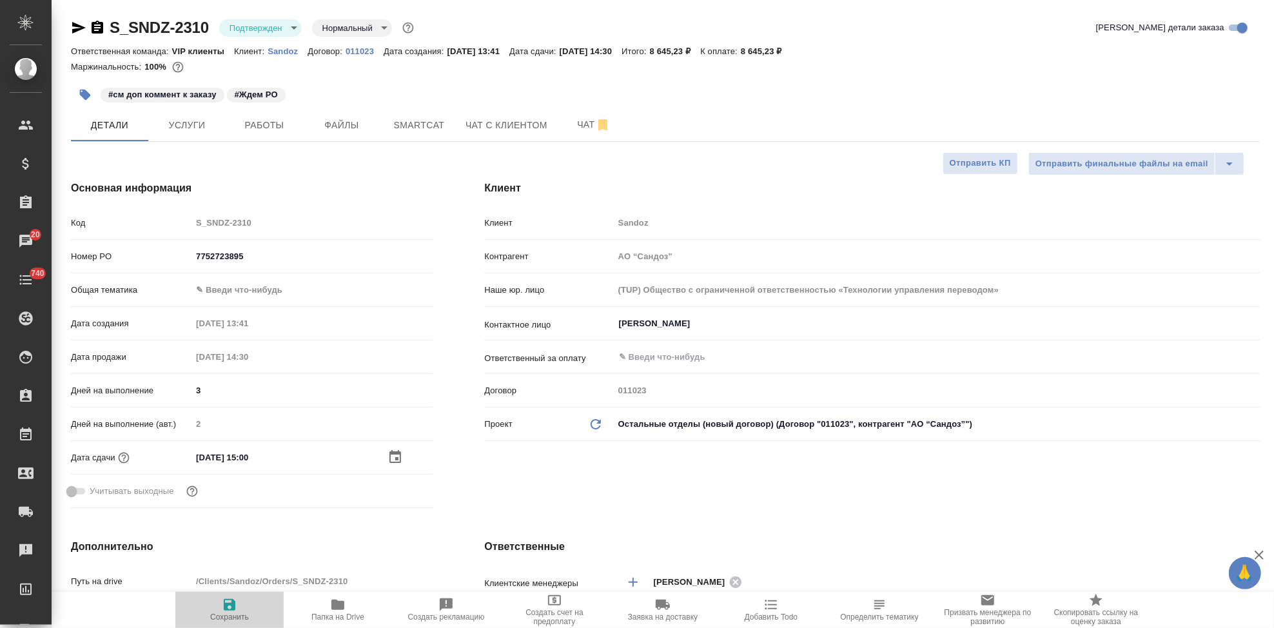
click at [231, 607] on icon "button" at bounding box center [229, 604] width 15 height 15
type textarea "x"
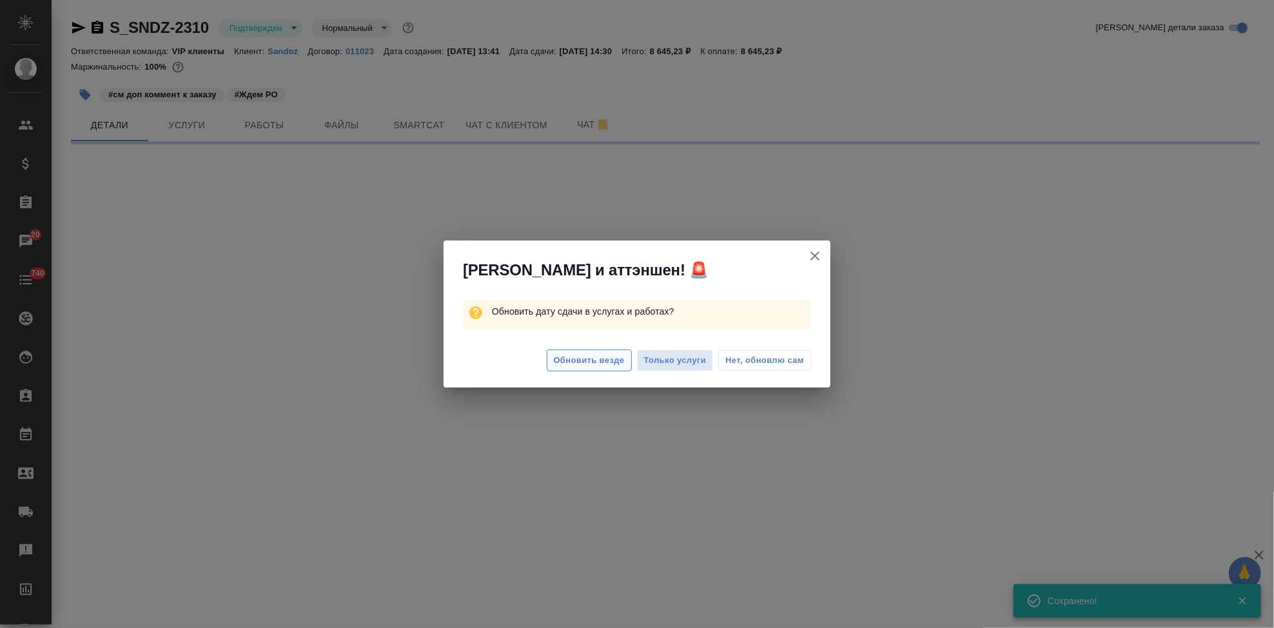
select select "RU"
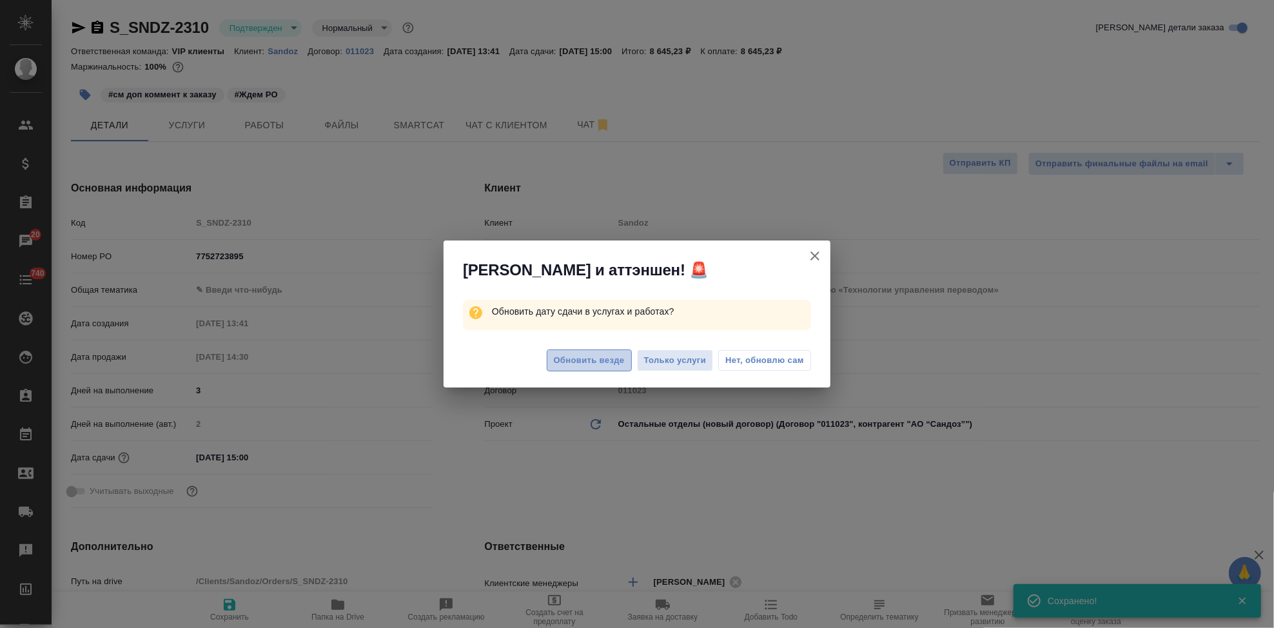
click at [569, 358] on span "Обновить везде" at bounding box center [589, 360] width 71 height 15
type textarea "x"
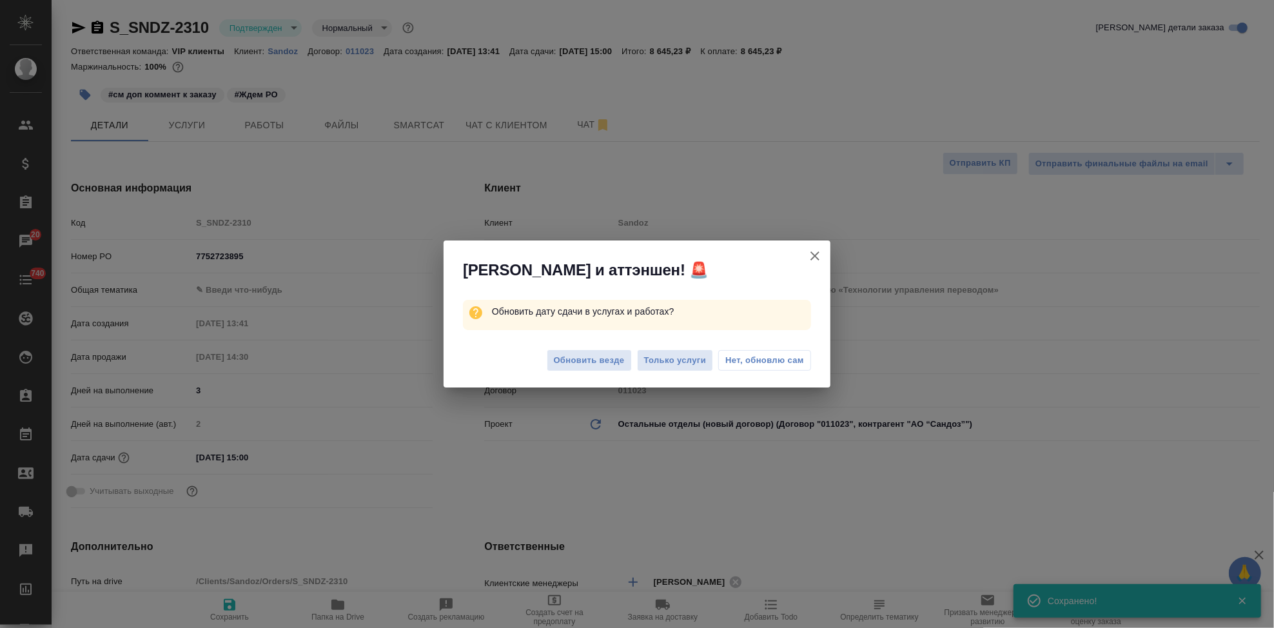
type textarea "x"
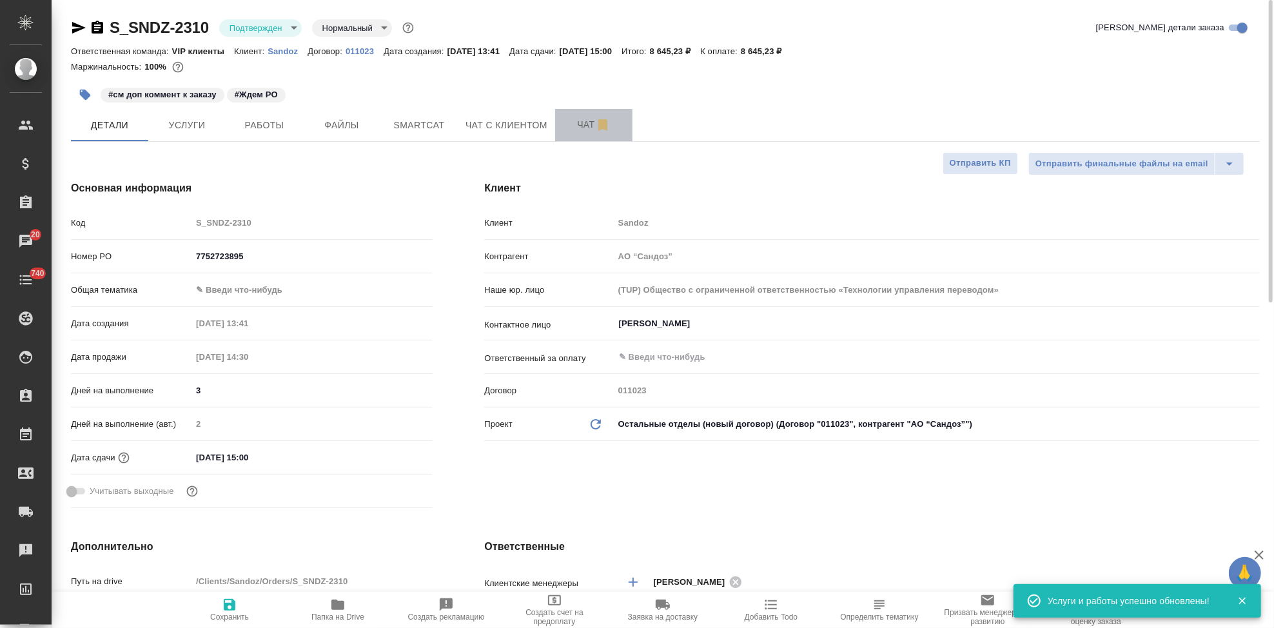
click at [569, 122] on span "Чат" at bounding box center [594, 125] width 62 height 16
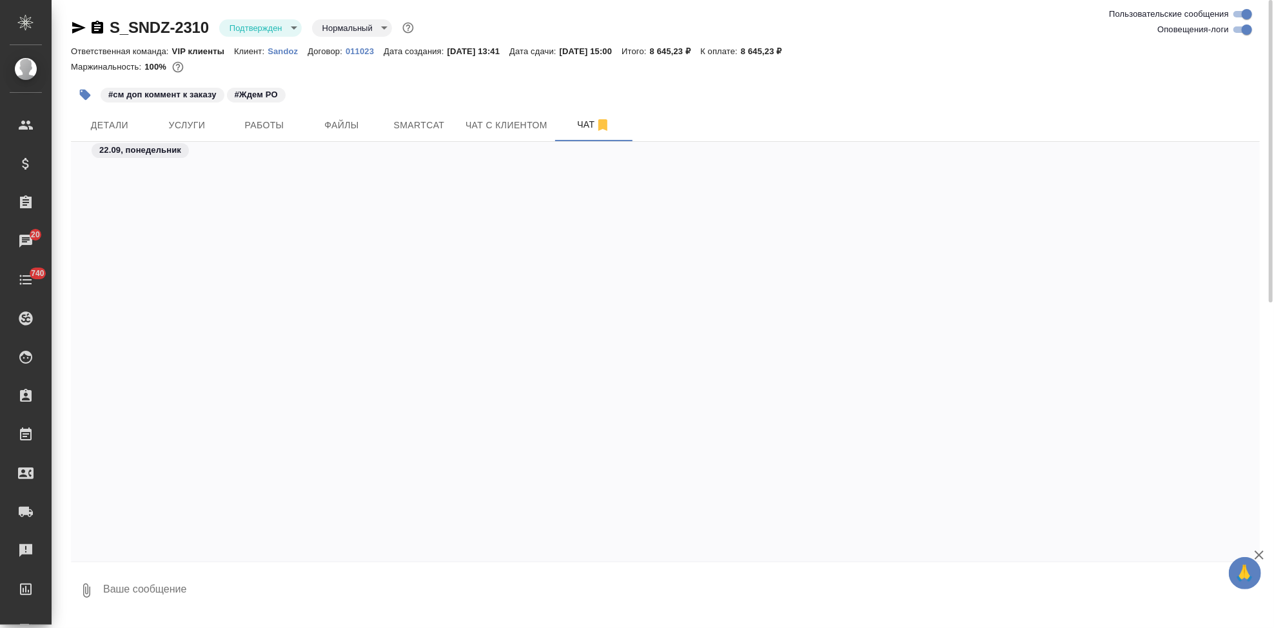
scroll to position [7250, 0]
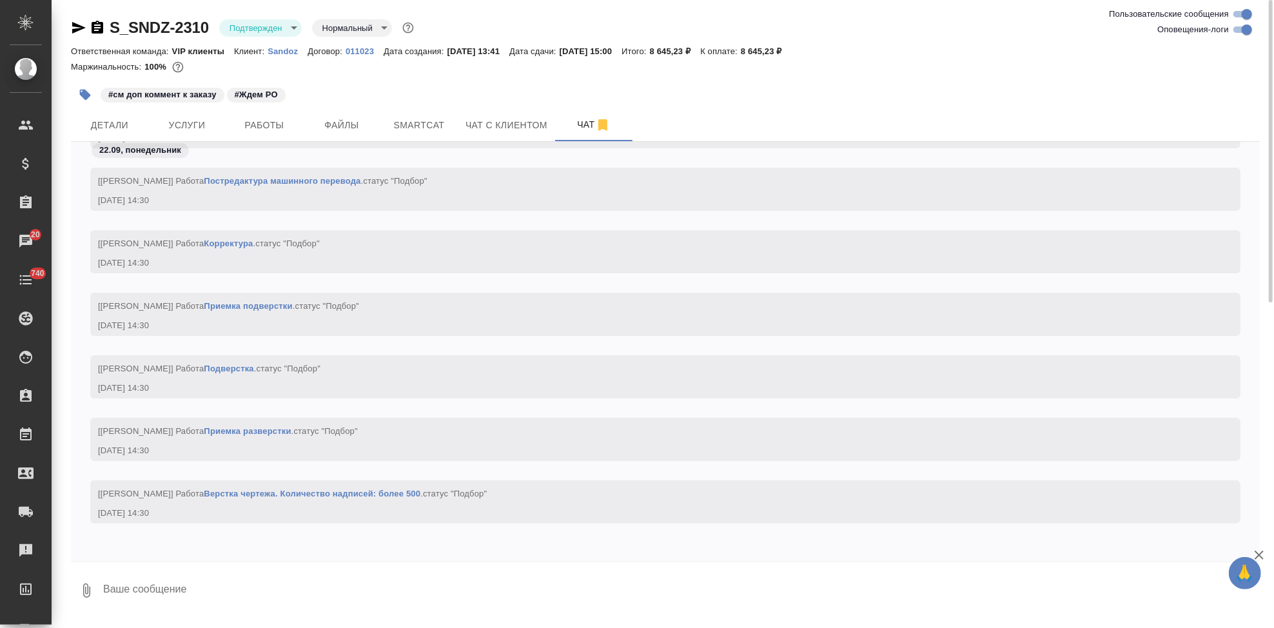
click at [224, 594] on textarea at bounding box center [681, 591] width 1158 height 44
type textarea """
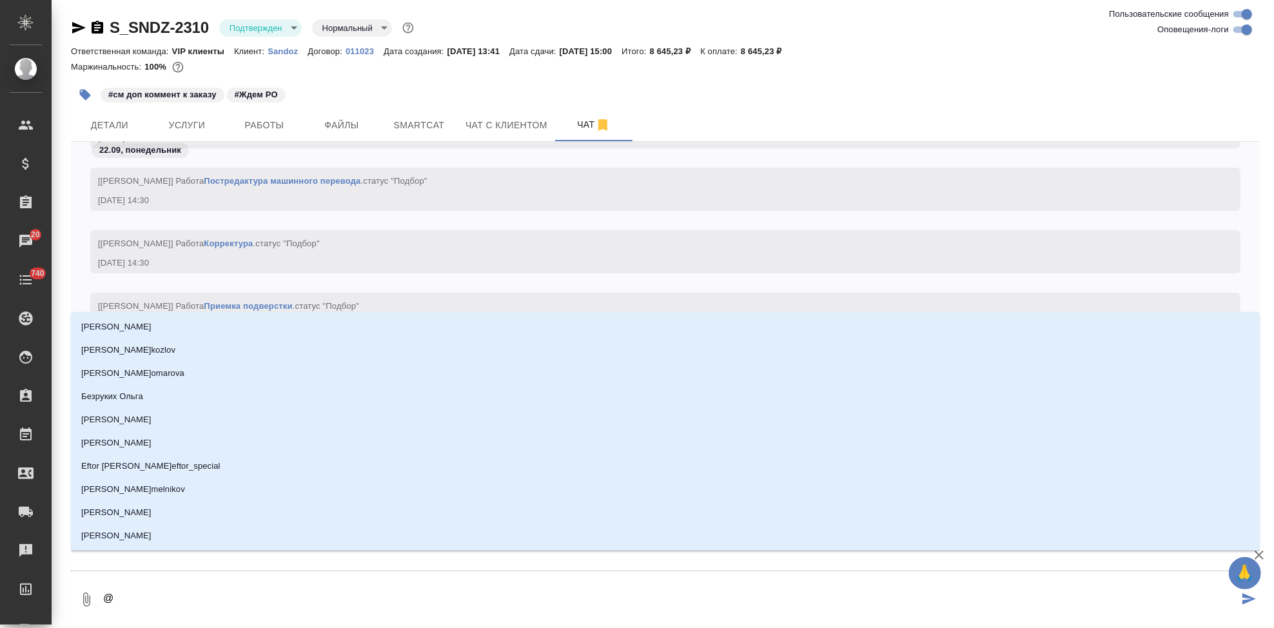
type textarea "@г"
type input "г"
type textarea "@го"
type input "го"
type textarea "@гор"
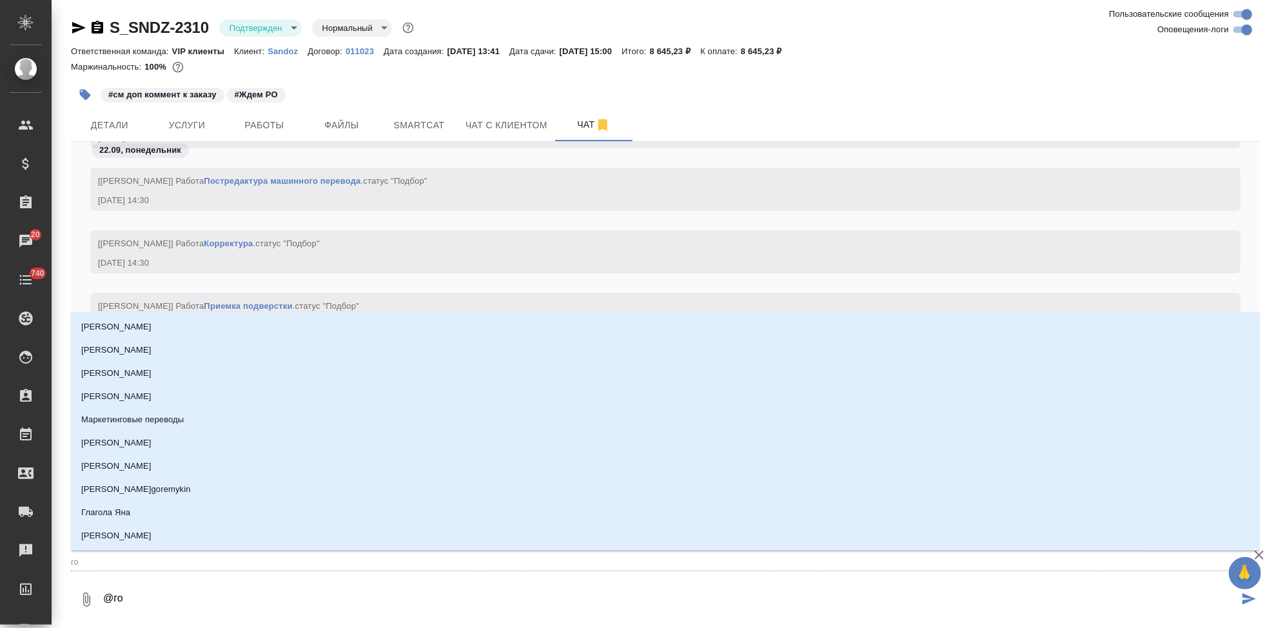
type input "гор"
type textarea "@горш"
type input "горш"
type textarea "@горшк"
type input "горшк"
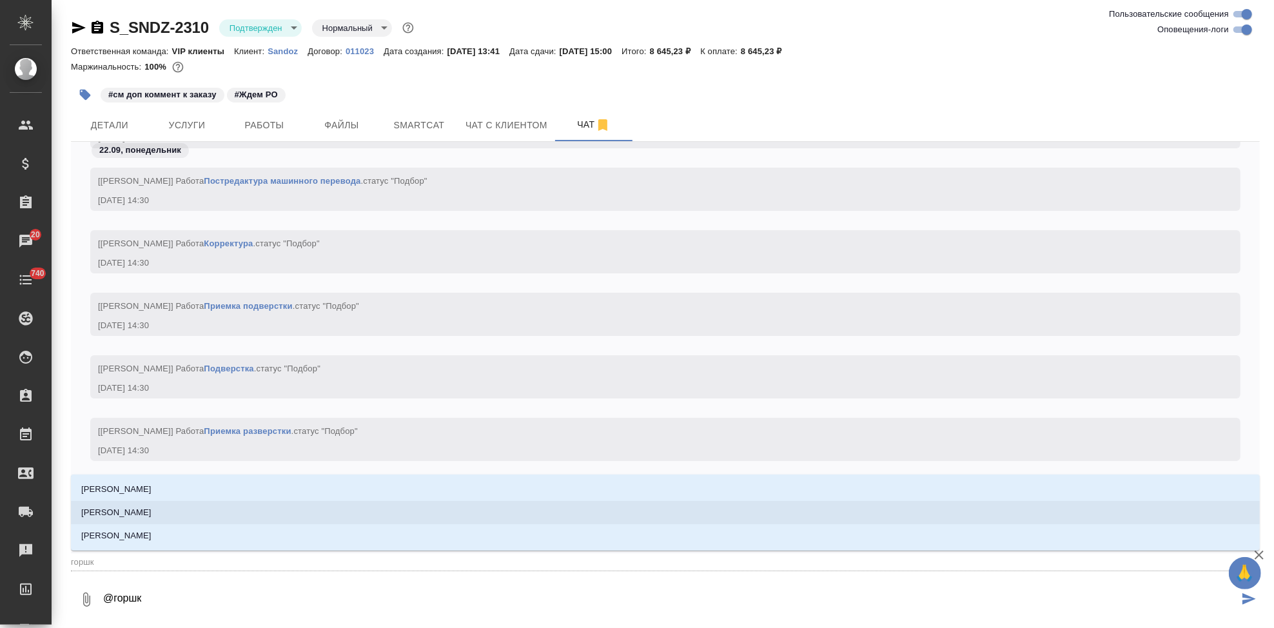
click at [139, 532] on p "[PERSON_NAME]" at bounding box center [116, 535] width 70 height 13
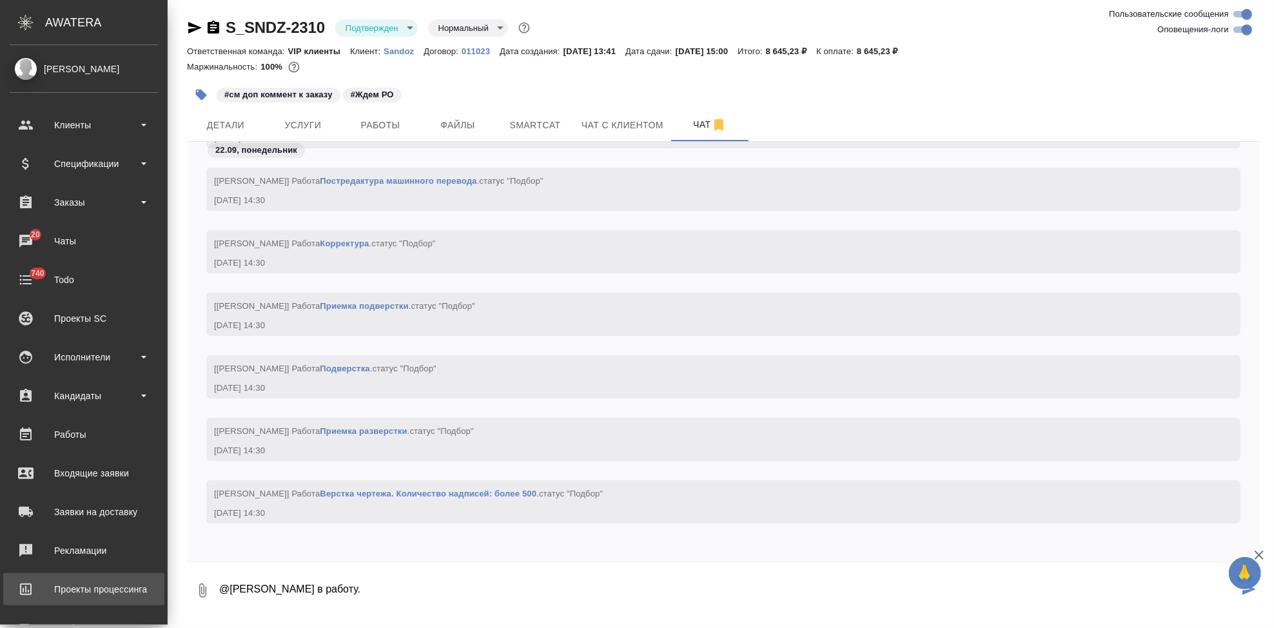
paste textarea "осчитали 9 страниц до слов "медицинская печать", перевод постера не считали."
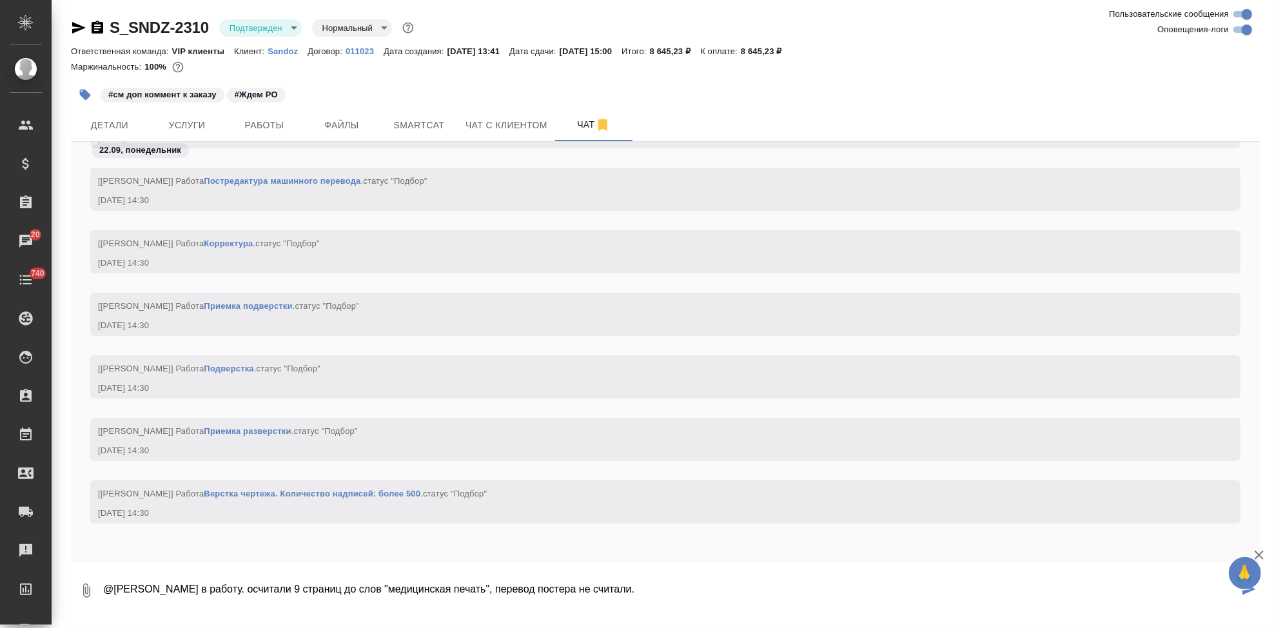
click at [267, 591] on textarea "@Горшкова Валентина в работу. осчитали 9 страниц до слов "медицинская печать", …" at bounding box center [670, 591] width 1137 height 44
click at [265, 588] on textarea "@Горшкова Валентина в работу. осчитали 9 страниц до слов "медицинская печать", …" at bounding box center [670, 591] width 1137 height 44
type textarea "@Горшкова Валентина в работу. п осчитали 9 страниц до слов "медицинская печать"…"
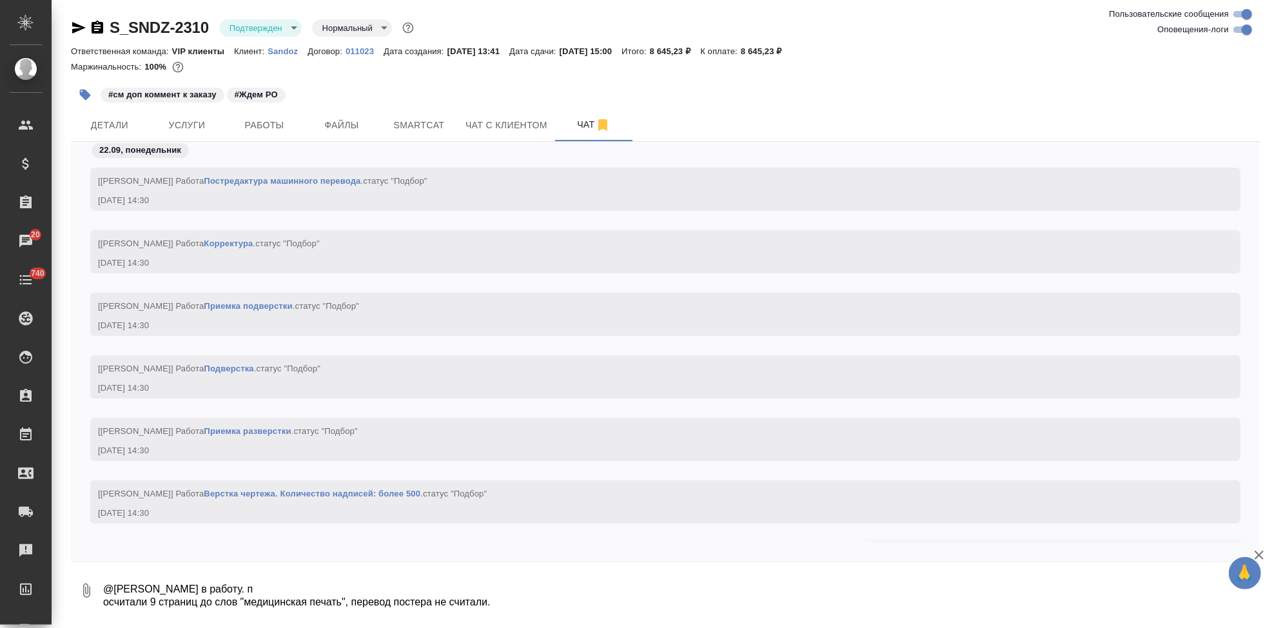
scroll to position [7327, 0]
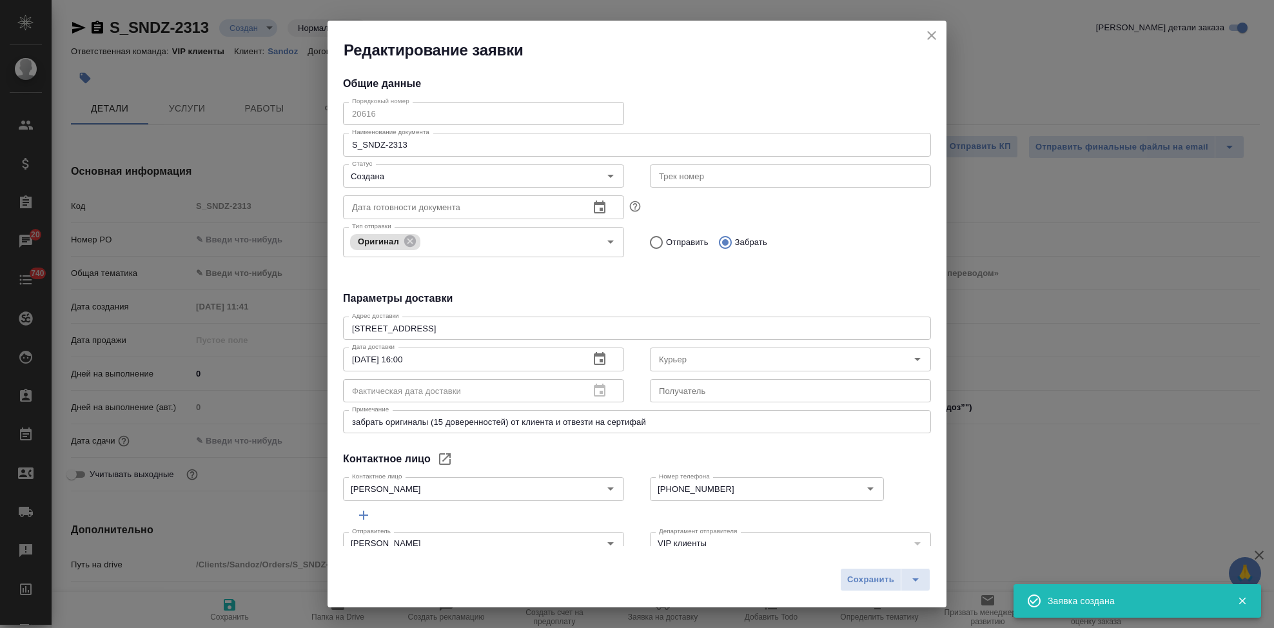
select select "RU"
click at [925, 34] on icon "close" at bounding box center [931, 35] width 15 height 15
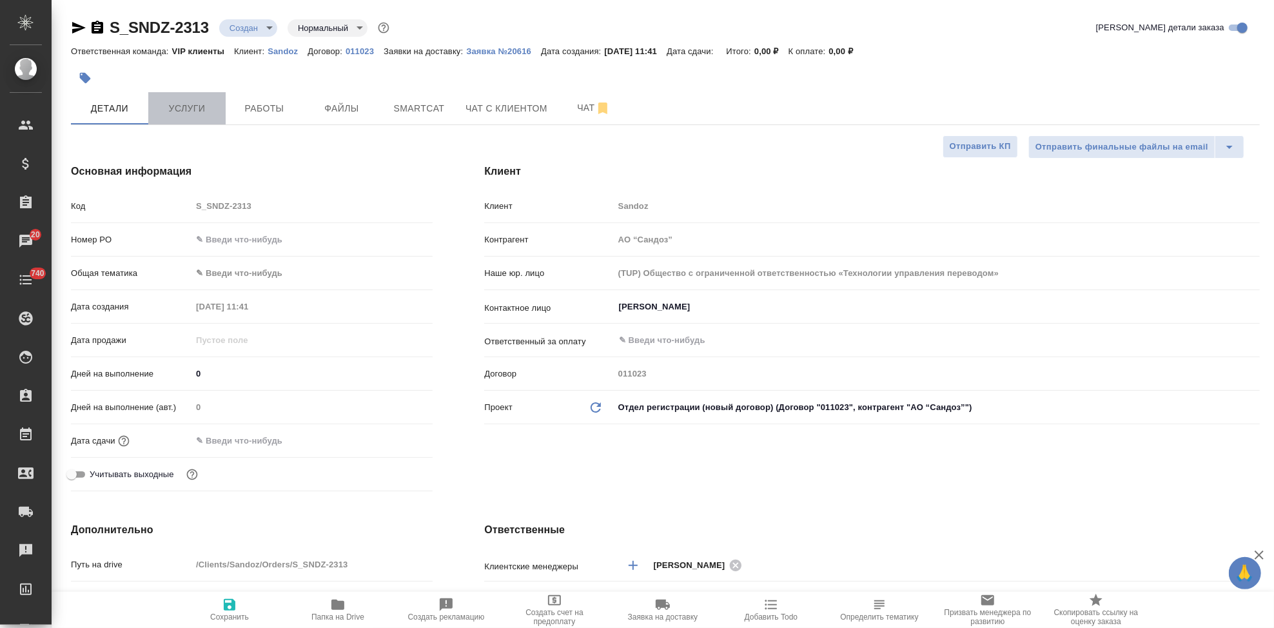
click at [180, 110] on span "Услуги" at bounding box center [187, 109] width 62 height 16
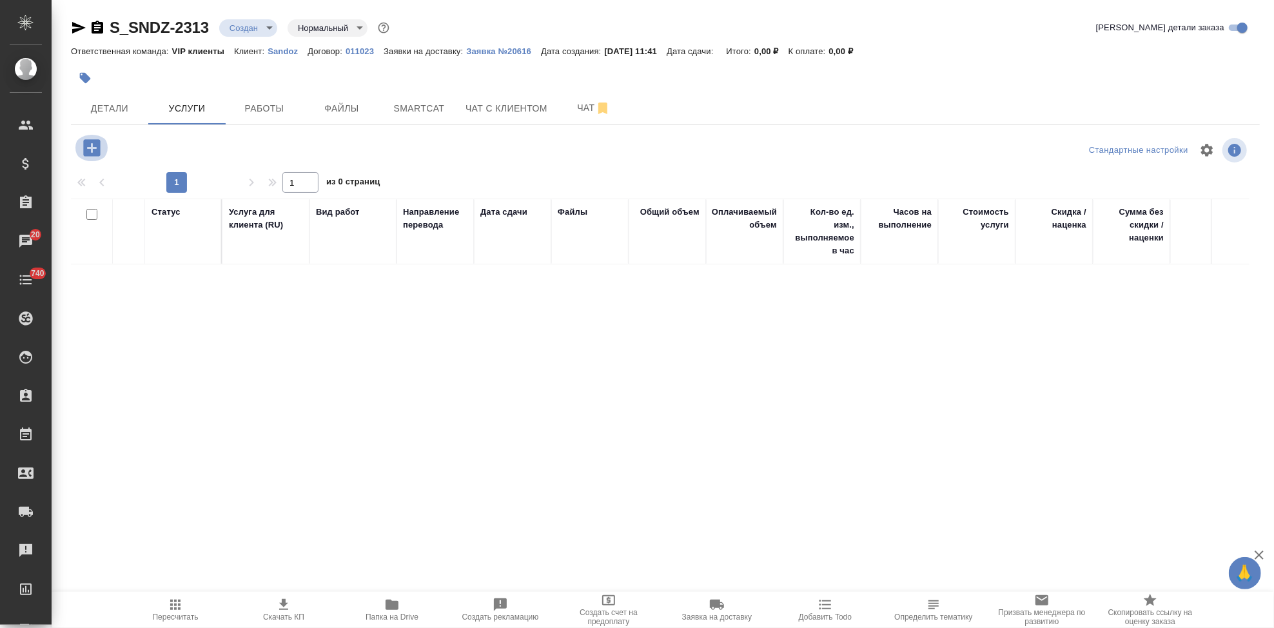
click at [96, 148] on icon "button" at bounding box center [92, 148] width 23 height 23
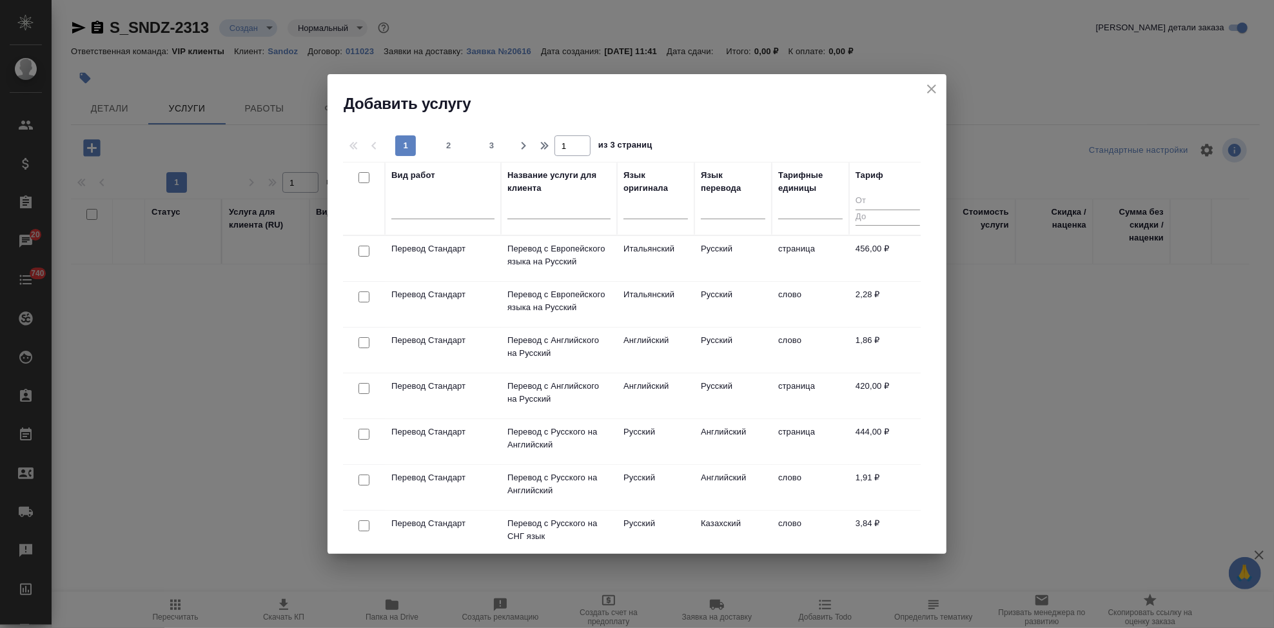
click at [538, 209] on input "text" at bounding box center [558, 211] width 103 height 16
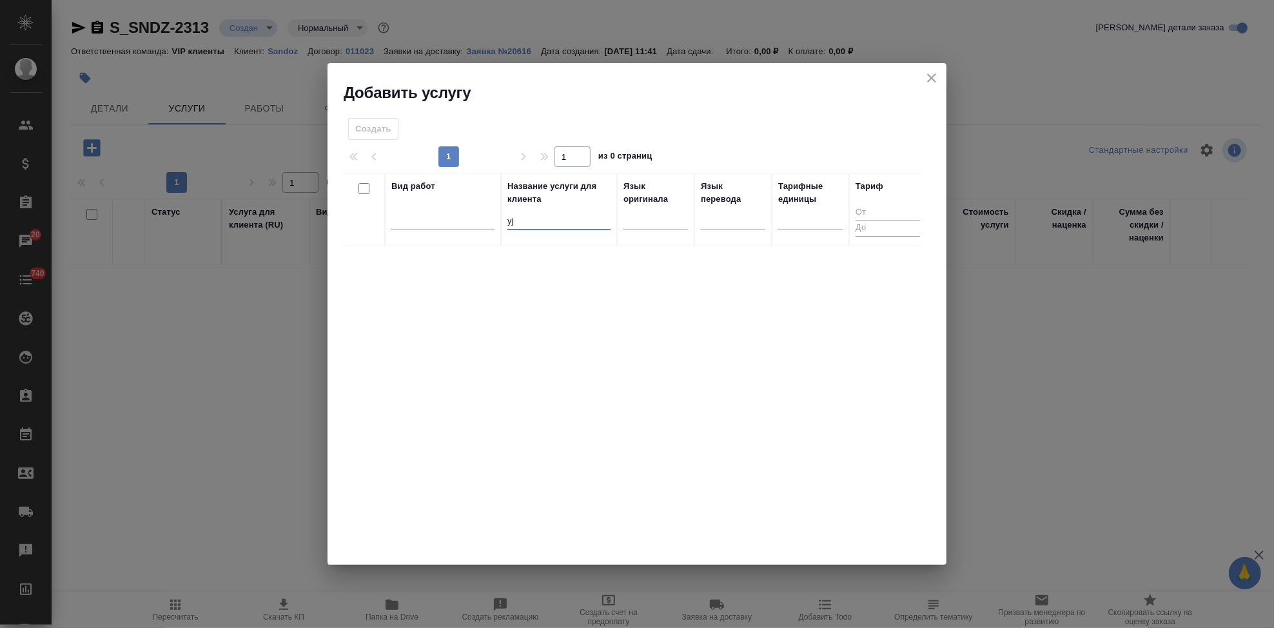
type input "y"
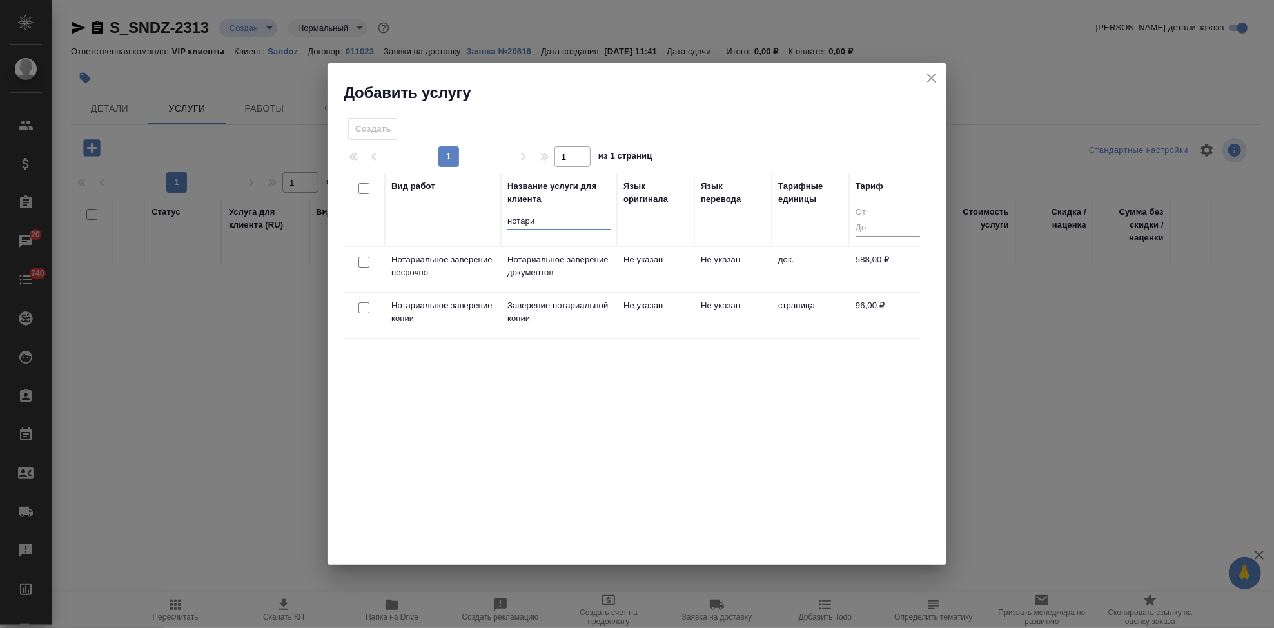
type input "нотари"
drag, startPoint x: 554, startPoint y: 342, endPoint x: 542, endPoint y: 298, distance: 44.9
click at [540, 311] on p "Заверение нотариальной копии" at bounding box center [558, 312] width 103 height 26
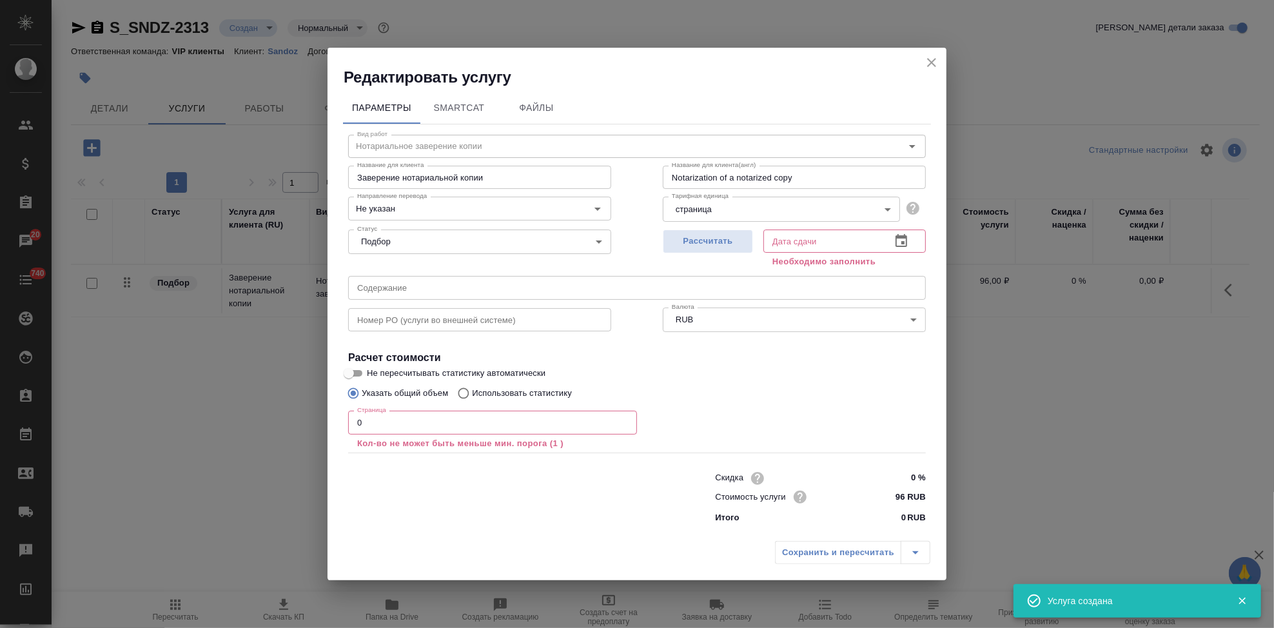
click at [554, 278] on input "text" at bounding box center [637, 287] width 578 height 23
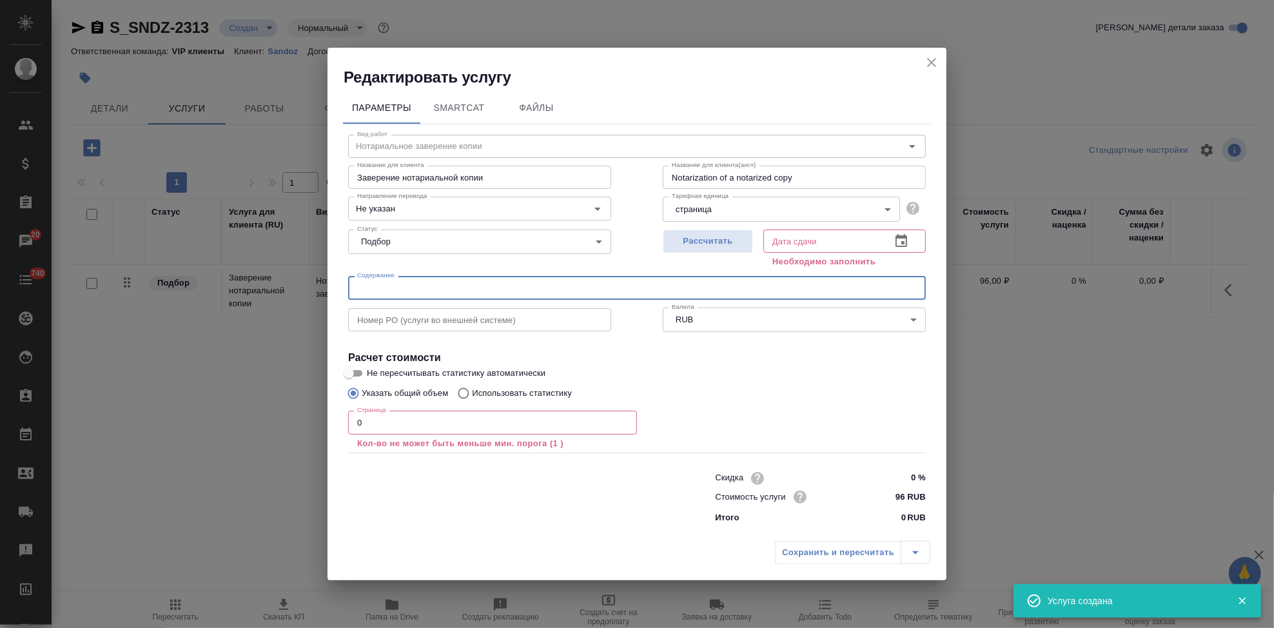
paste input "Заказ НЗК для 15 коллег по 10 штук каждой НЗК - выполнить и доставить 1 октября…"
type input "Заказ НЗК для 15 коллег по 10 штук каждой НЗК - выполнить и доставить 1 октября…"
click at [430, 428] on input "0" at bounding box center [492, 422] width 289 height 23
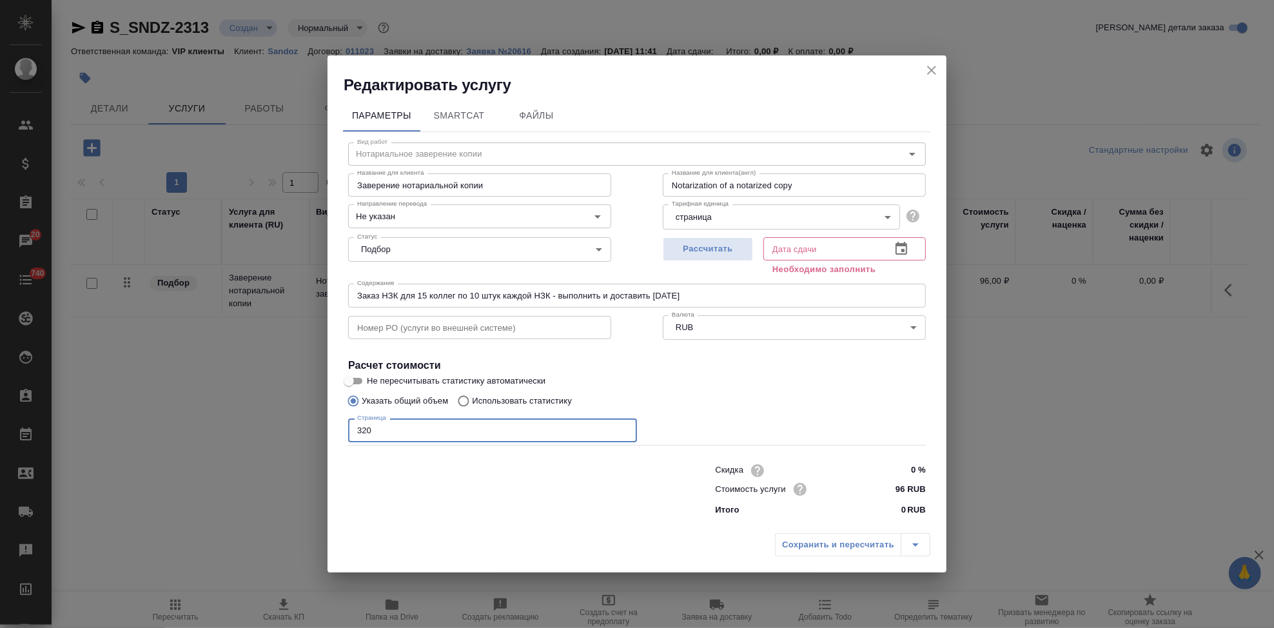
type input "320"
click at [892, 245] on button "button" at bounding box center [901, 248] width 31 height 31
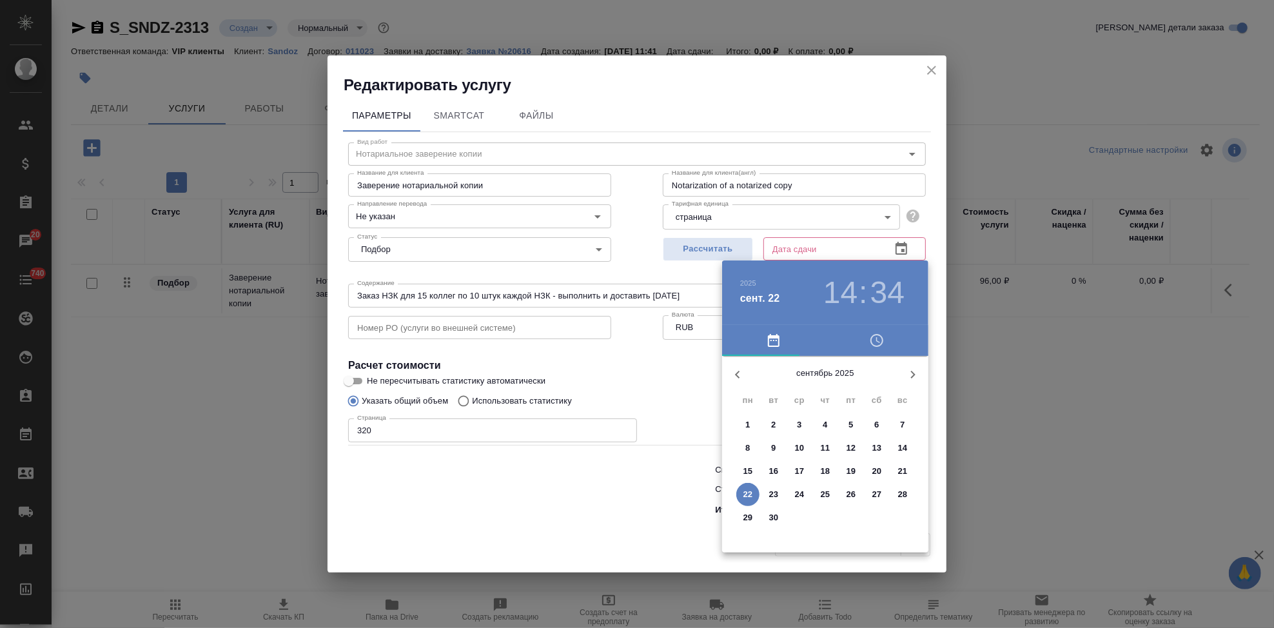
click at [906, 380] on icon "button" at bounding box center [912, 374] width 15 height 15
click at [803, 426] on span "1" at bounding box center [799, 424] width 23 height 13
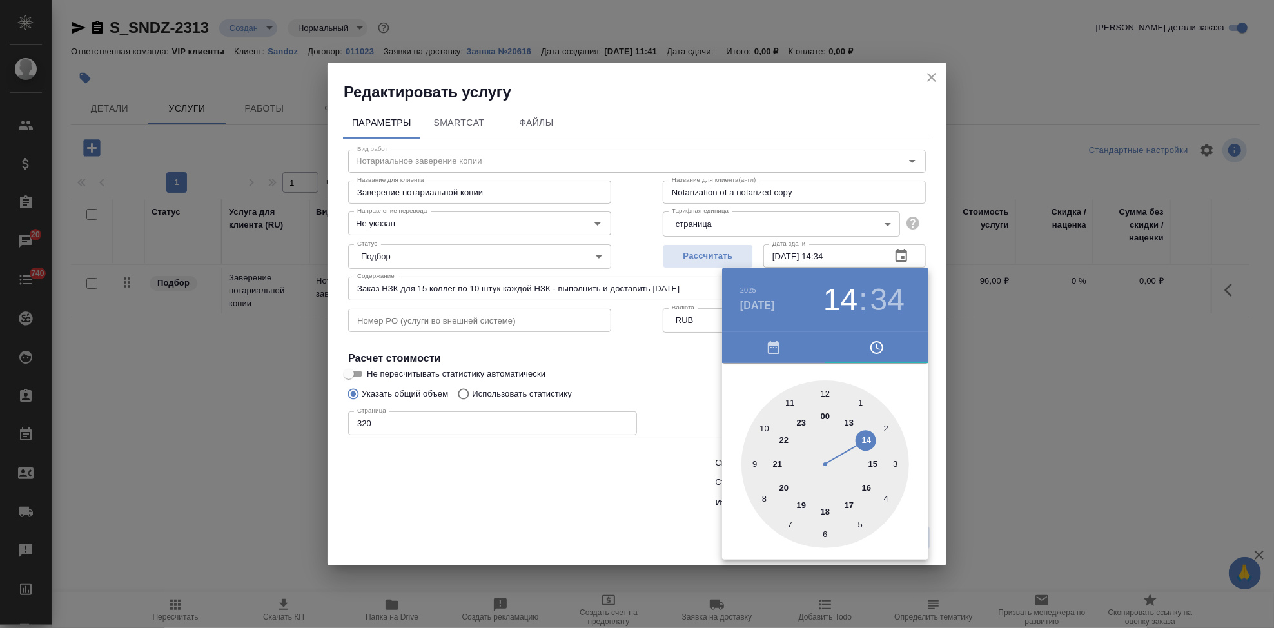
click at [848, 430] on div at bounding box center [825, 464] width 168 height 168
click at [828, 394] on div at bounding box center [825, 464] width 168 height 168
type input "01.10.2025 13:00"
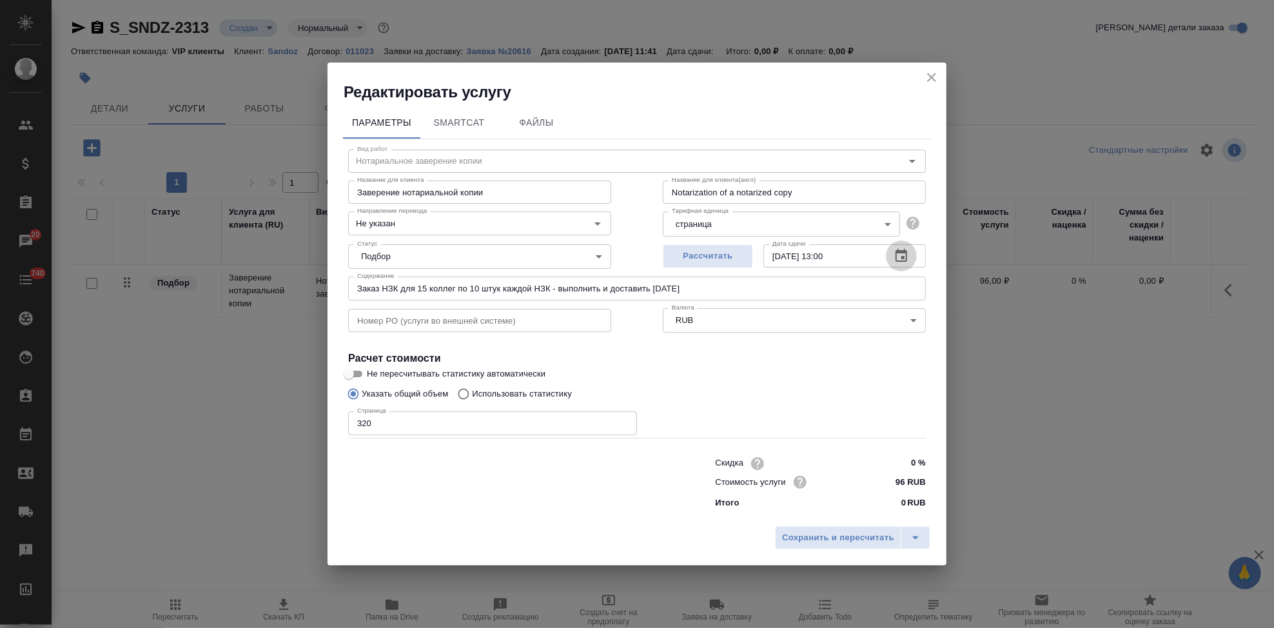
click at [919, 524] on div "Сохранить и пересчитать" at bounding box center [636, 543] width 619 height 46
click at [910, 542] on icon "split button" at bounding box center [915, 537] width 15 height 15
click at [841, 514] on li "Сохранить" at bounding box center [854, 510] width 155 height 21
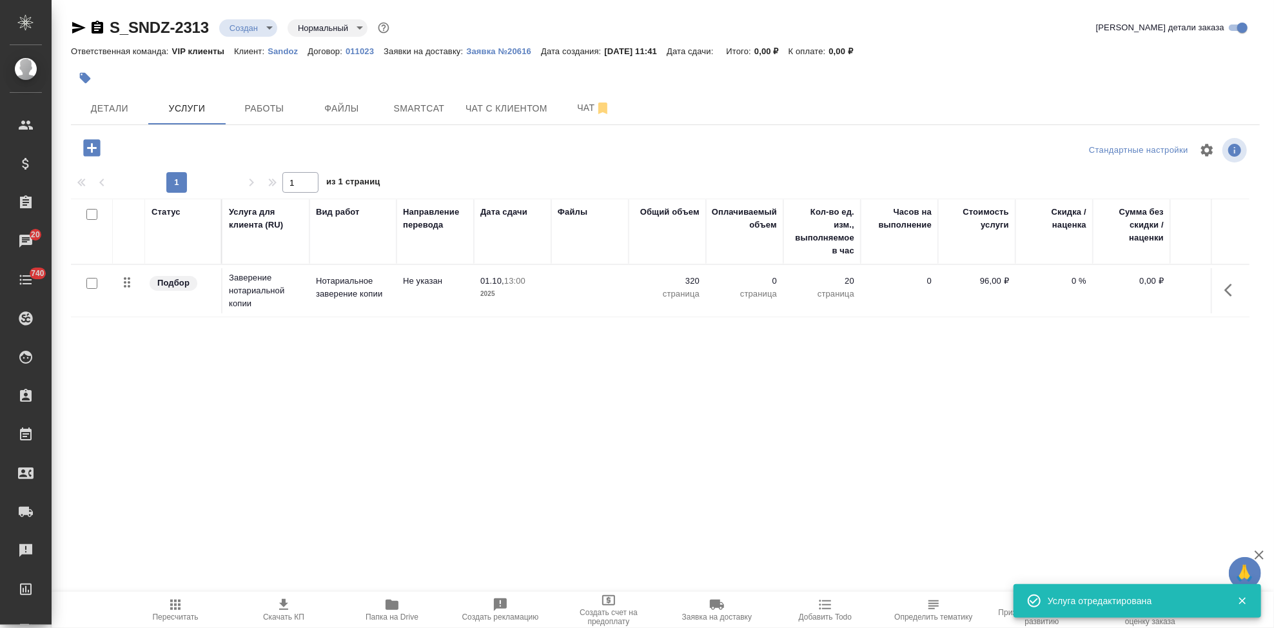
click at [283, 54] on p "Sandoz" at bounding box center [288, 51] width 40 height 10
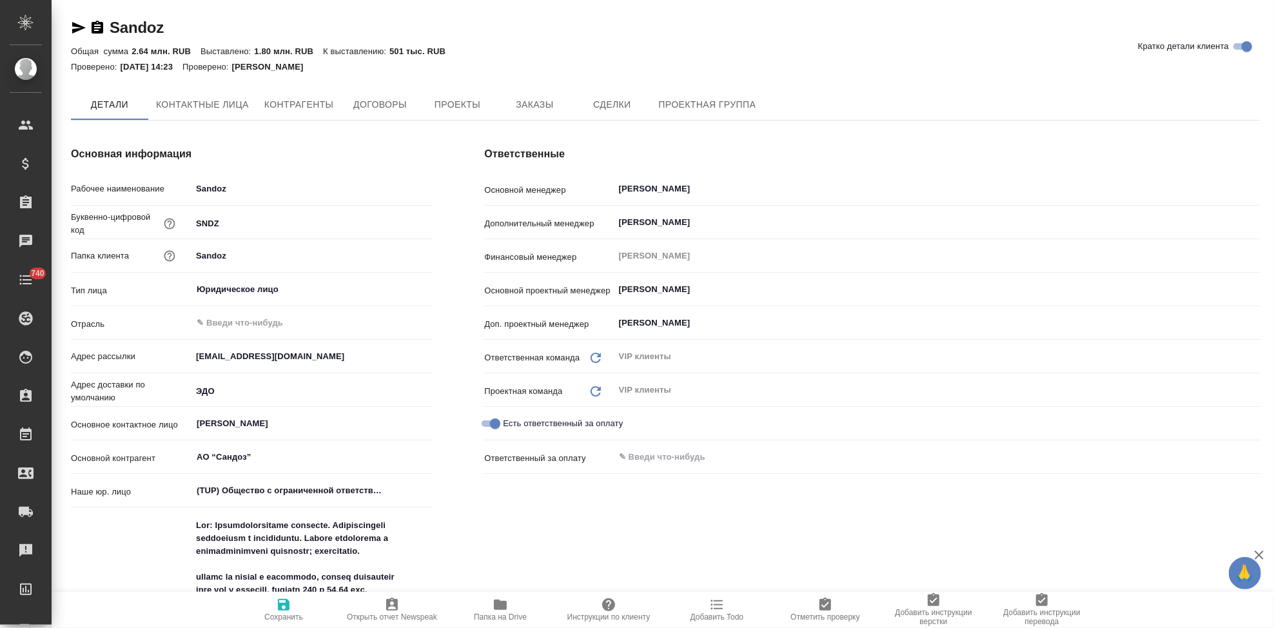
type textarea "x"
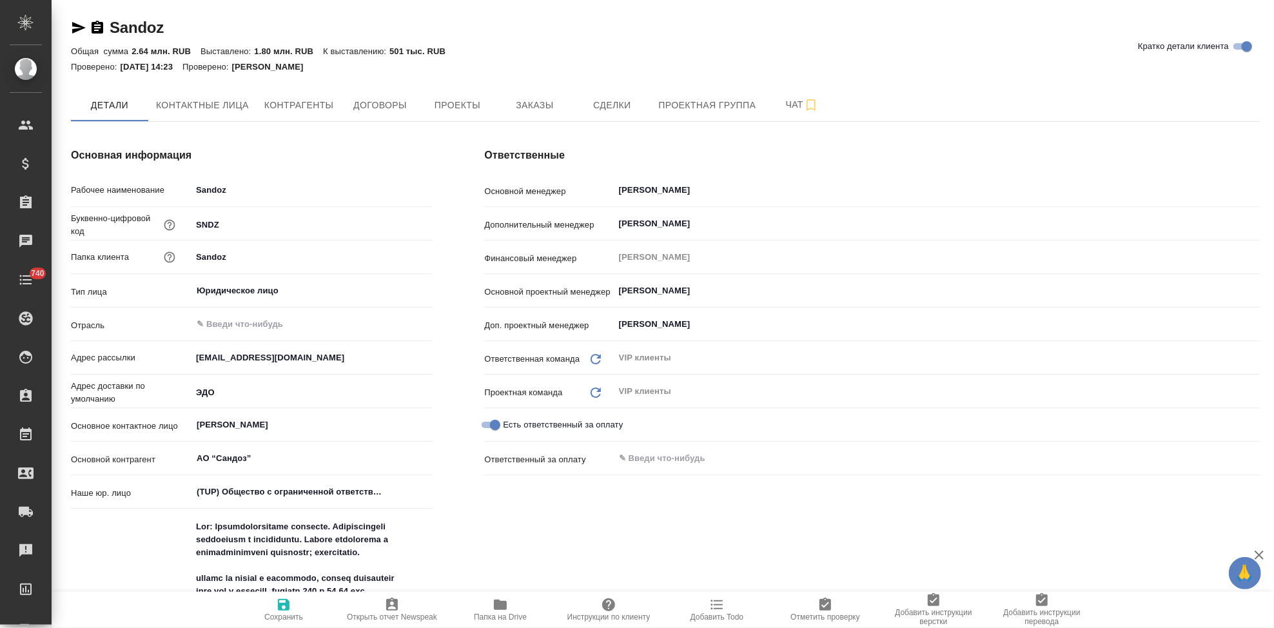
type textarea "x"
click at [501, 612] on span "Папка на Drive" at bounding box center [500, 616] width 53 height 9
